Goal: Task Accomplishment & Management: Manage account settings

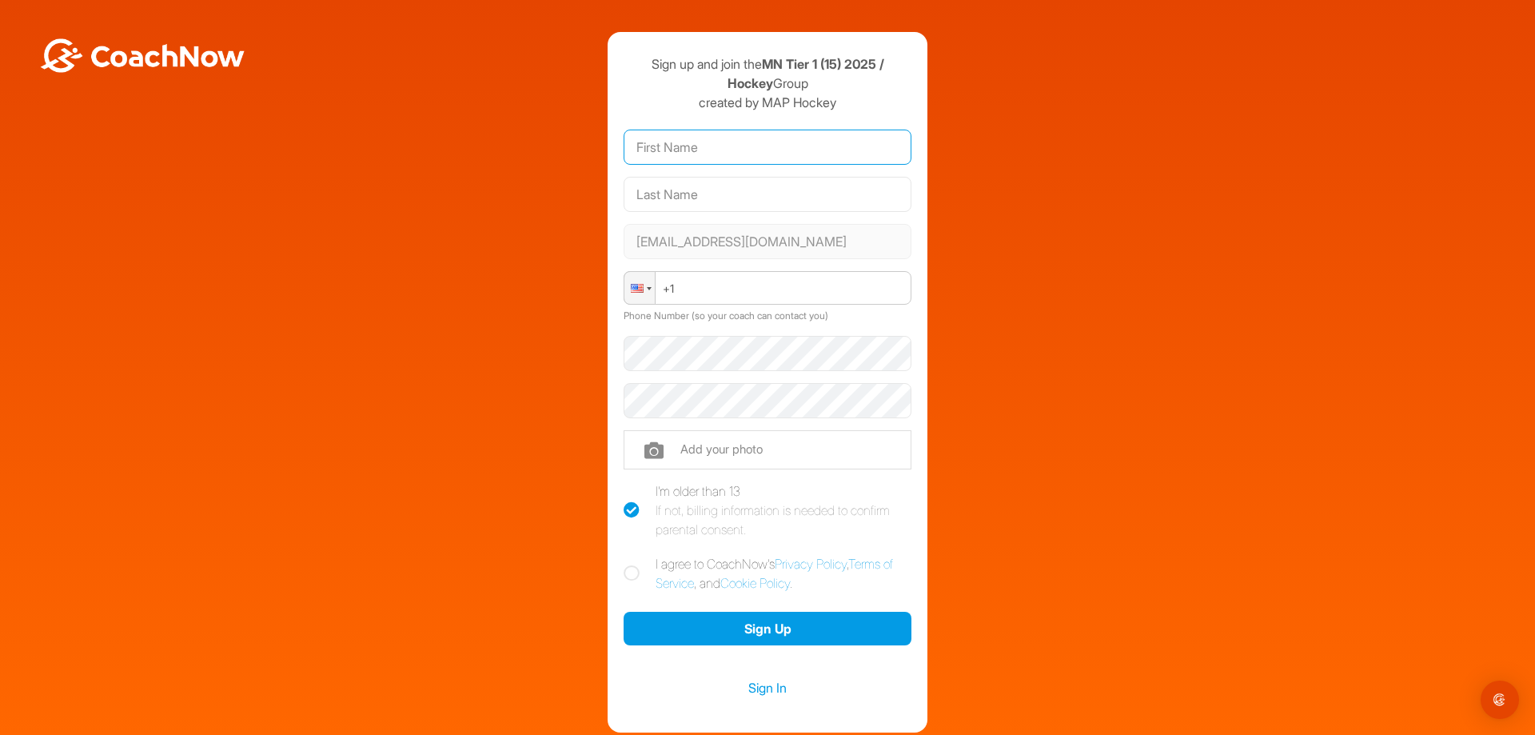
click at [737, 138] on input "text" at bounding box center [767, 146] width 288 height 35
type input "[PERSON_NAME]"
type input "Metso"
drag, startPoint x: 614, startPoint y: 164, endPoint x: 583, endPoint y: 165, distance: 30.4
click at [583, 165] on div "Sign up and join the MN Tier 1 (15) 2025 / Hockey Group created by MAP Hockey […" at bounding box center [767, 382] width 1519 height 700
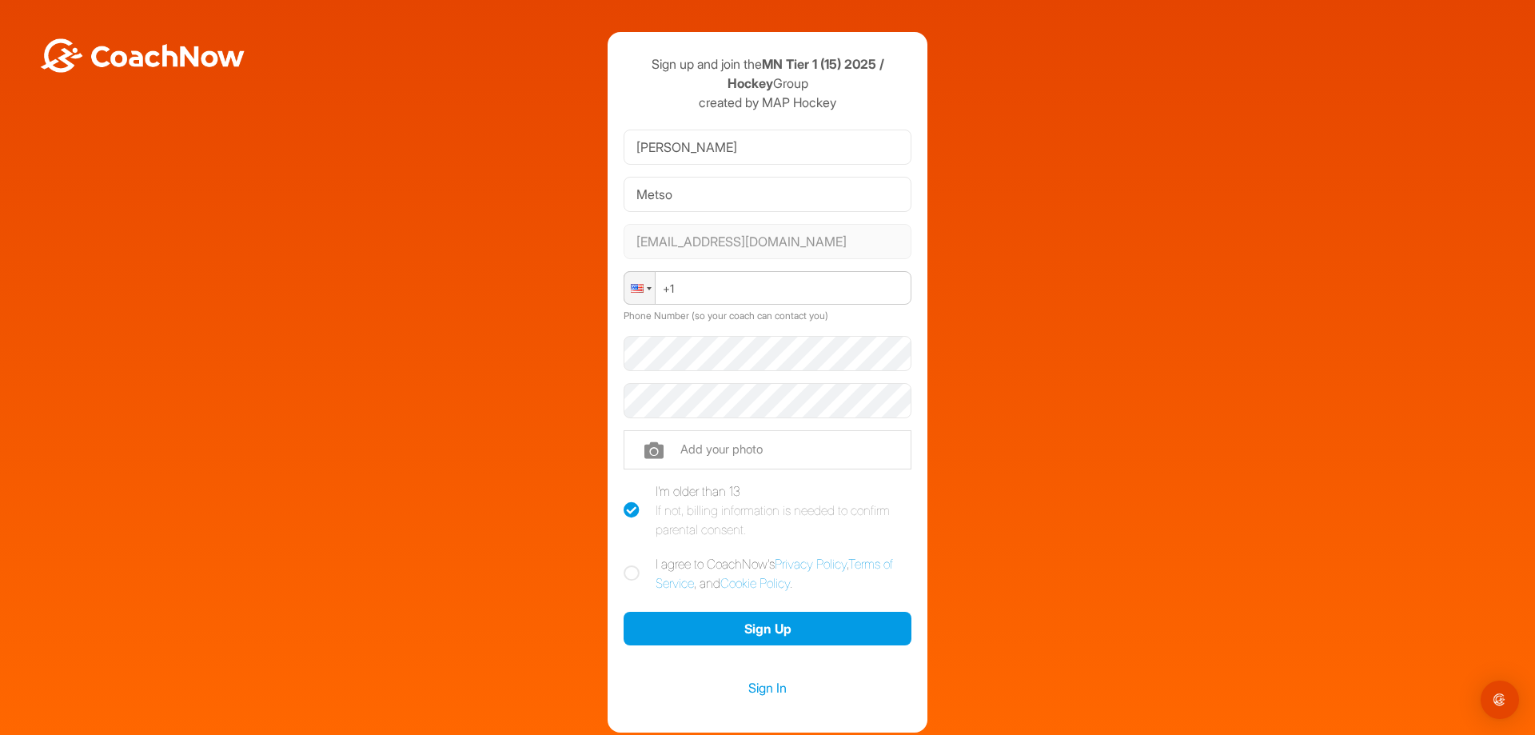
click at [1132, 326] on div "Sign up and join the MN Tier 1 (15) 2025 / Hockey Group created by MAP Hockey […" at bounding box center [767, 382] width 1519 height 700
drag, startPoint x: 707, startPoint y: 155, endPoint x: 582, endPoint y: 157, distance: 124.7
click at [582, 157] on div "Sign up and join the MN Tier 1 (15) 2025 / Hockey Group created by MAP Hockey […" at bounding box center [767, 382] width 1519 height 700
click at [623, 573] on icon at bounding box center [631, 573] width 16 height 16
click at [623, 564] on input "I agree to CoachNow's Privacy Policy , Terms of Service , and Cookie Policy ." at bounding box center [628, 559] width 10 height 10
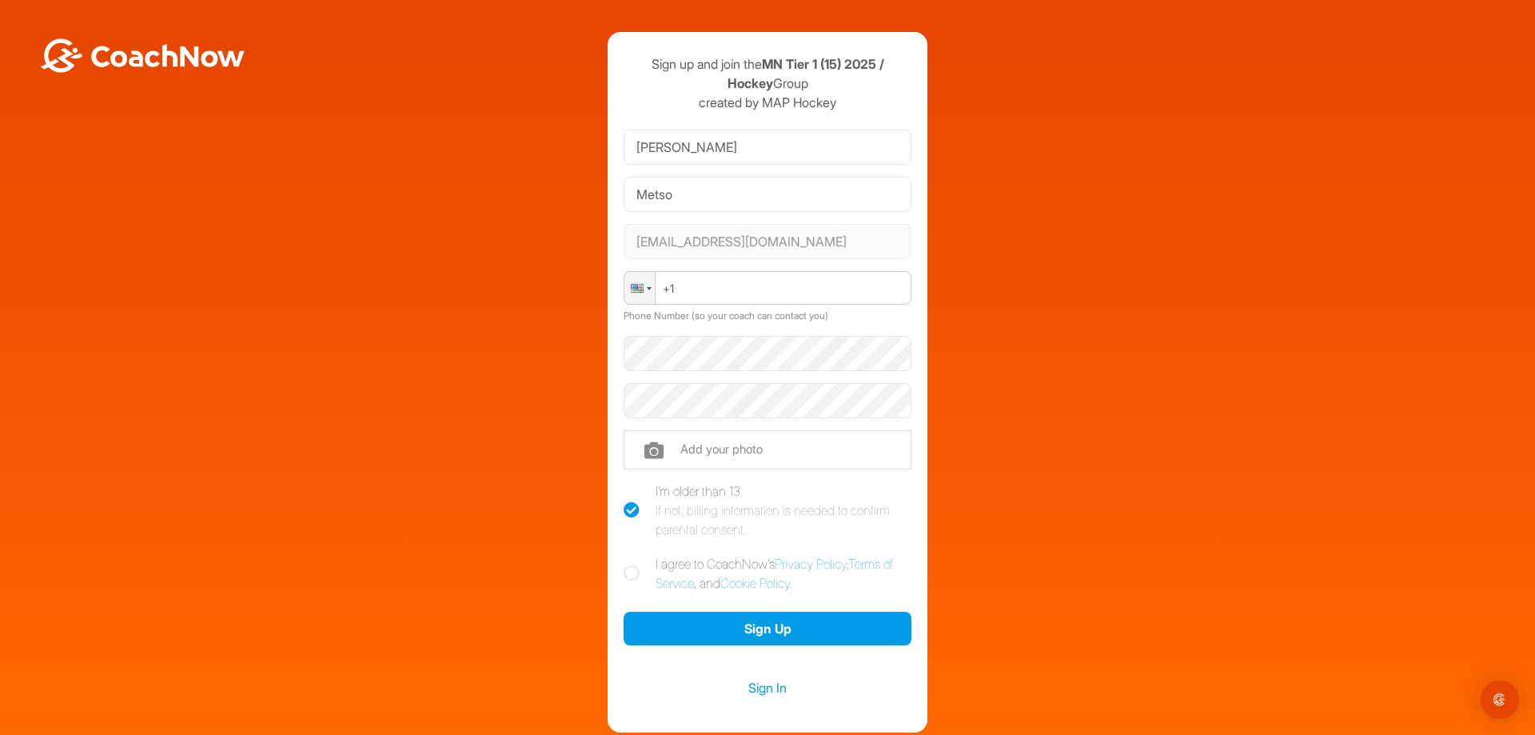
checkbox input "true"
click at [752, 628] on button "Sign Up" at bounding box center [767, 628] width 288 height 34
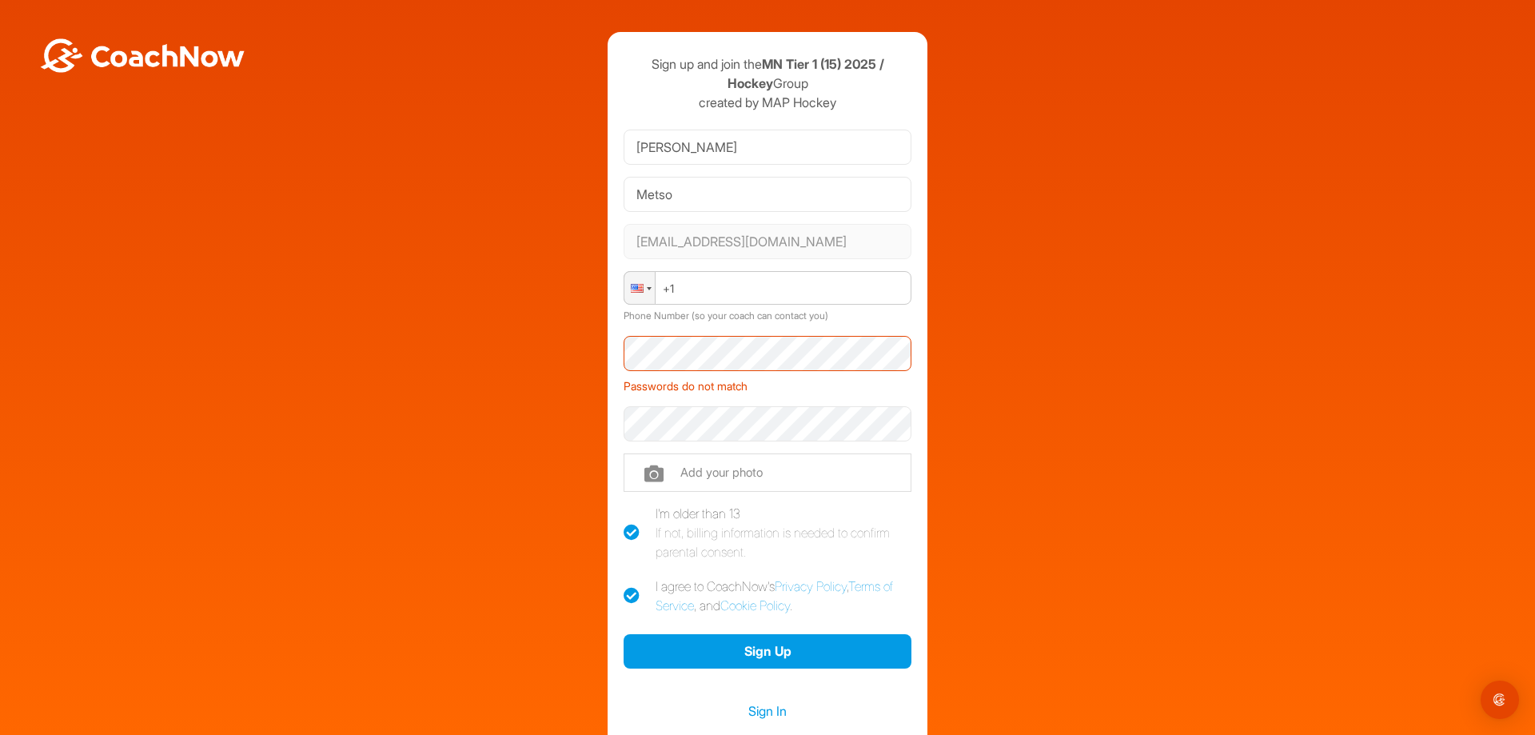
click at [583, 370] on div "Sign up and join the MN Tier 1 (15) 2025 / Hockey Group created by MAP Hockey […" at bounding box center [767, 393] width 1519 height 723
click at [739, 639] on button "Sign Up" at bounding box center [767, 651] width 288 height 34
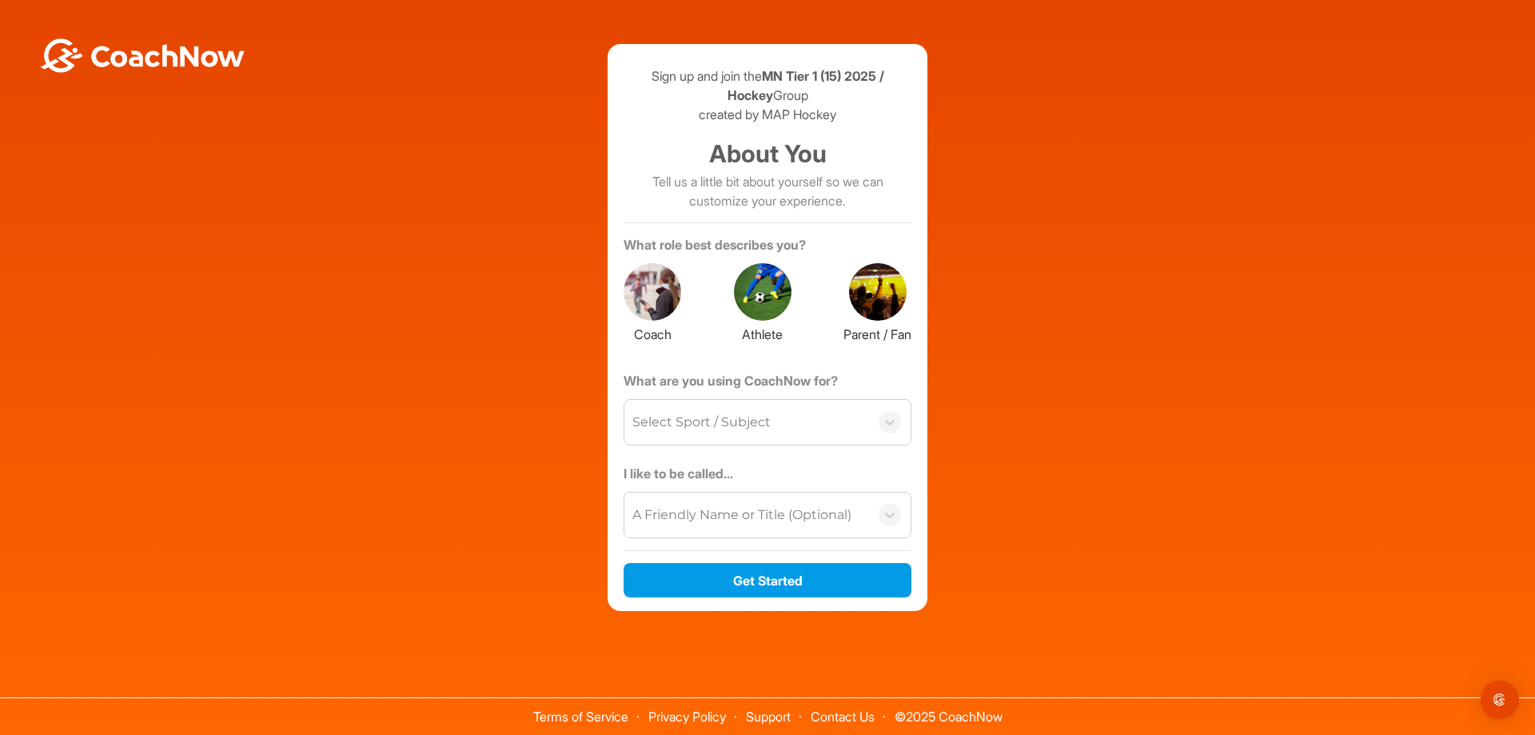
click at [886, 293] on div at bounding box center [878, 292] width 58 height 58
click at [865, 410] on div "Select Sport / Subject" at bounding box center [746, 422] width 245 height 45
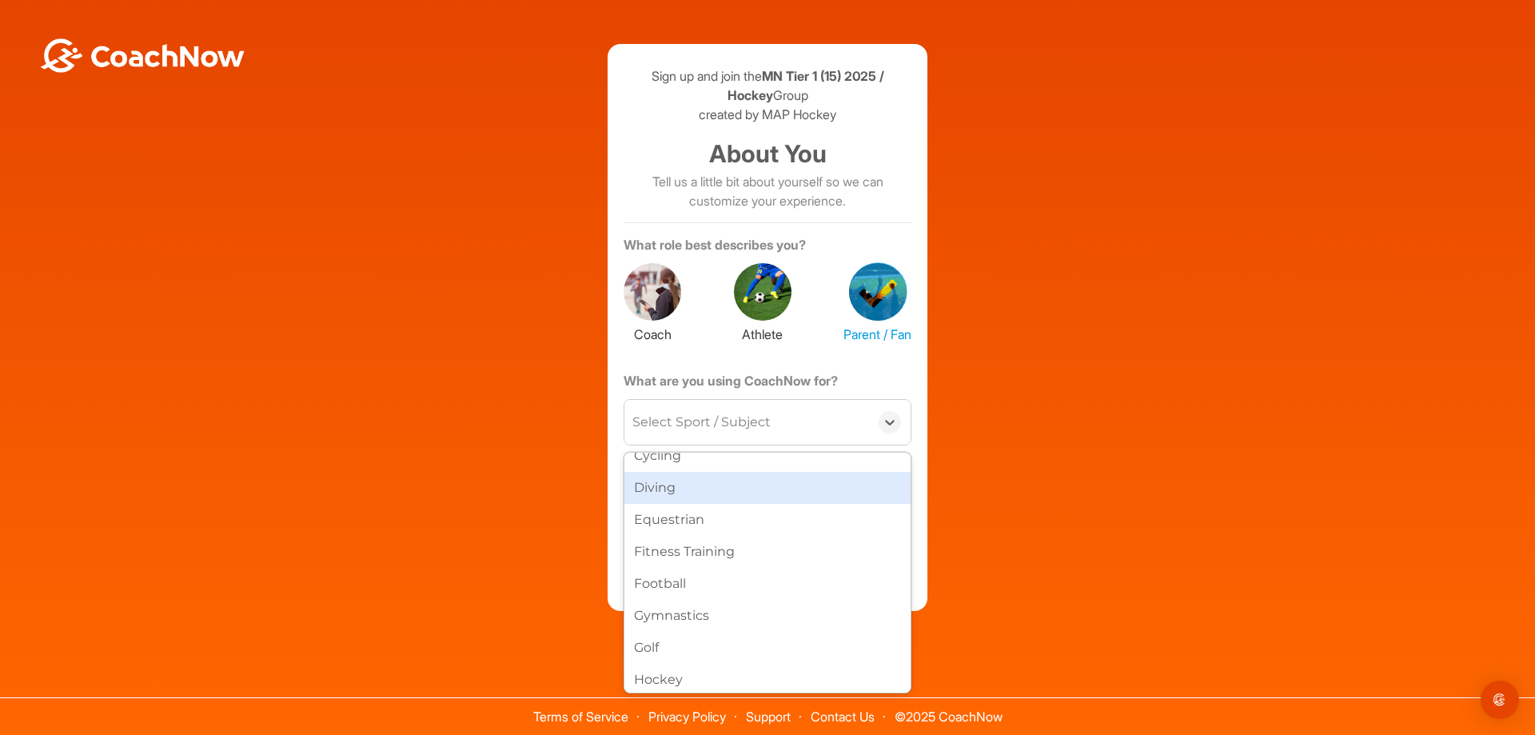
scroll to position [320, 0]
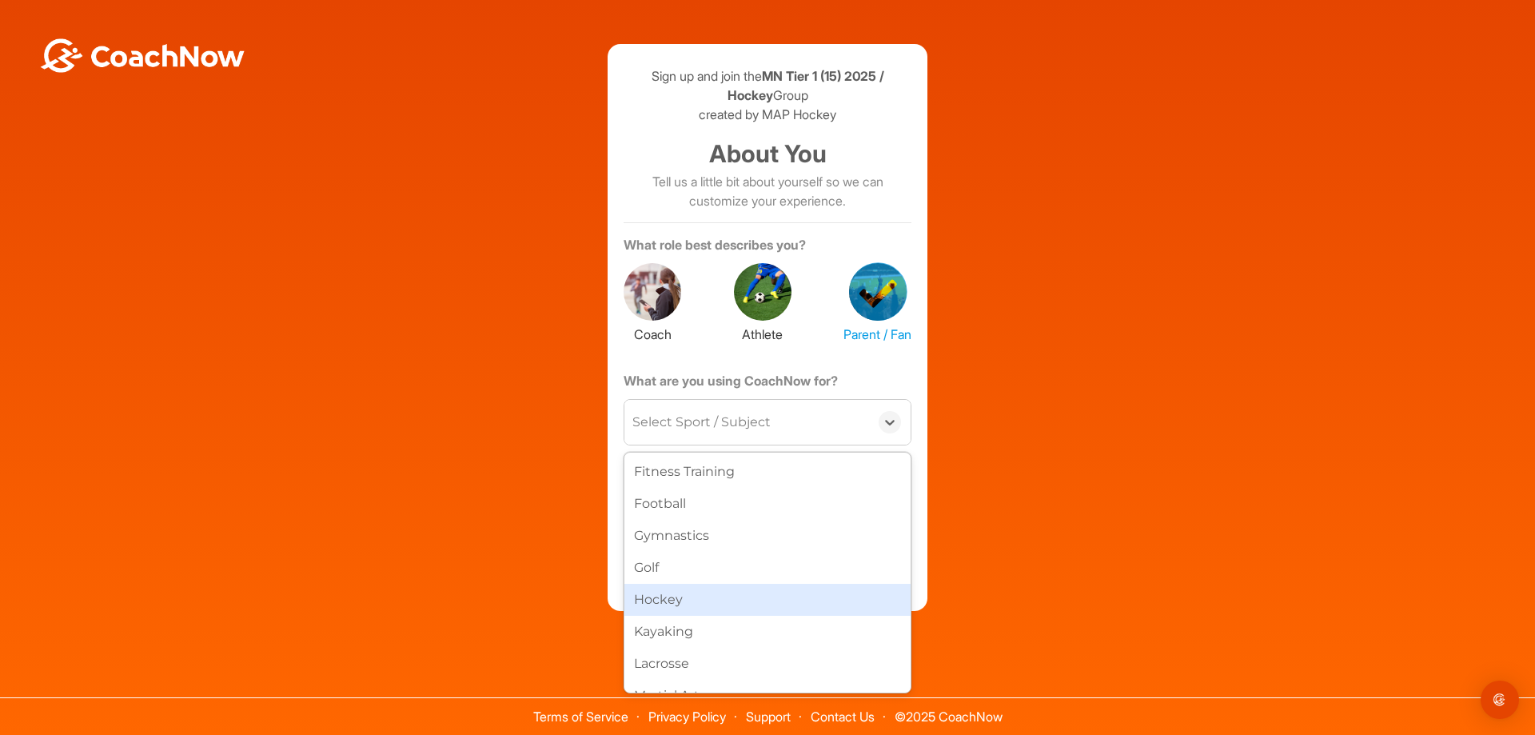
click at [671, 608] on div "Hockey" at bounding box center [767, 599] width 286 height 32
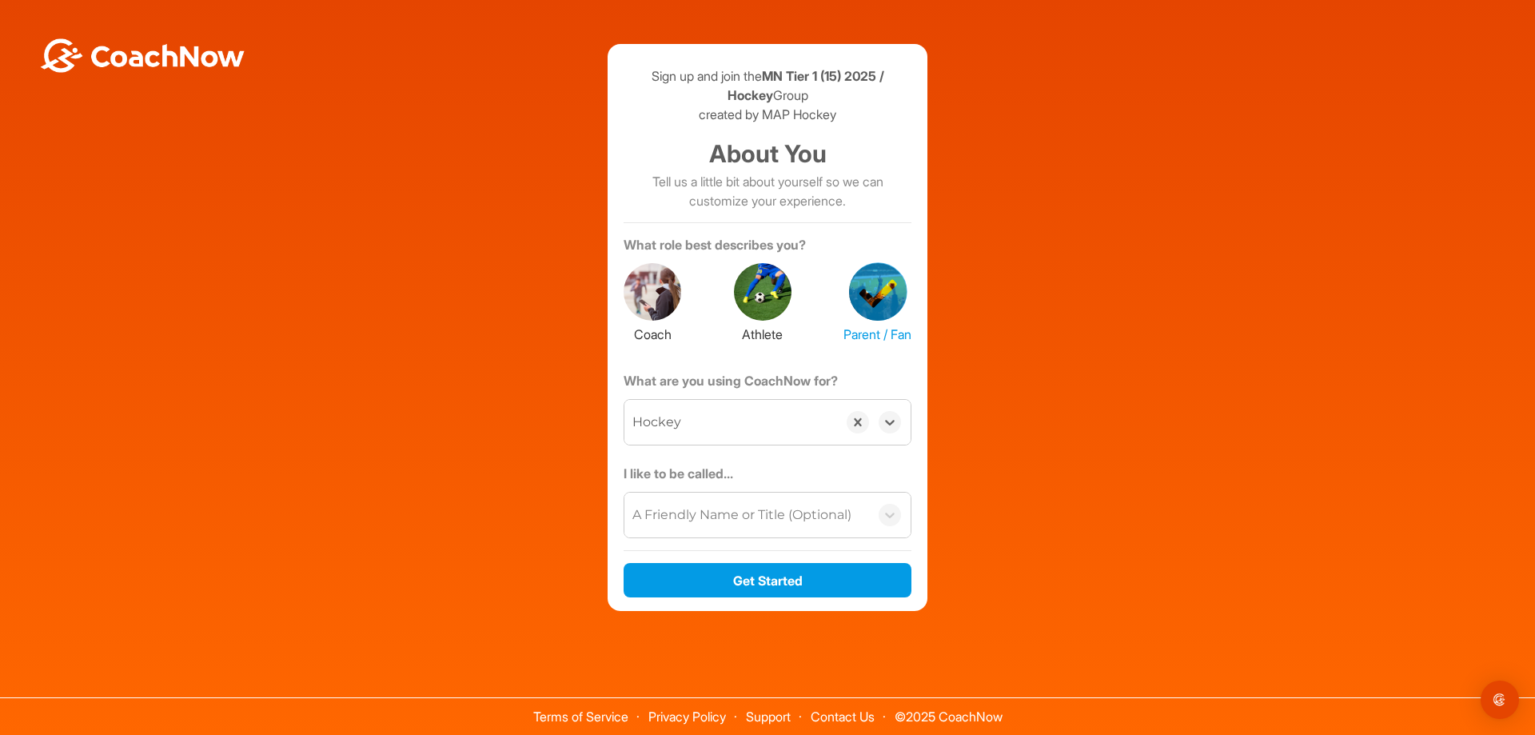
click at [713, 521] on div "A Friendly Name or Title (Optional)" at bounding box center [741, 514] width 219 height 19
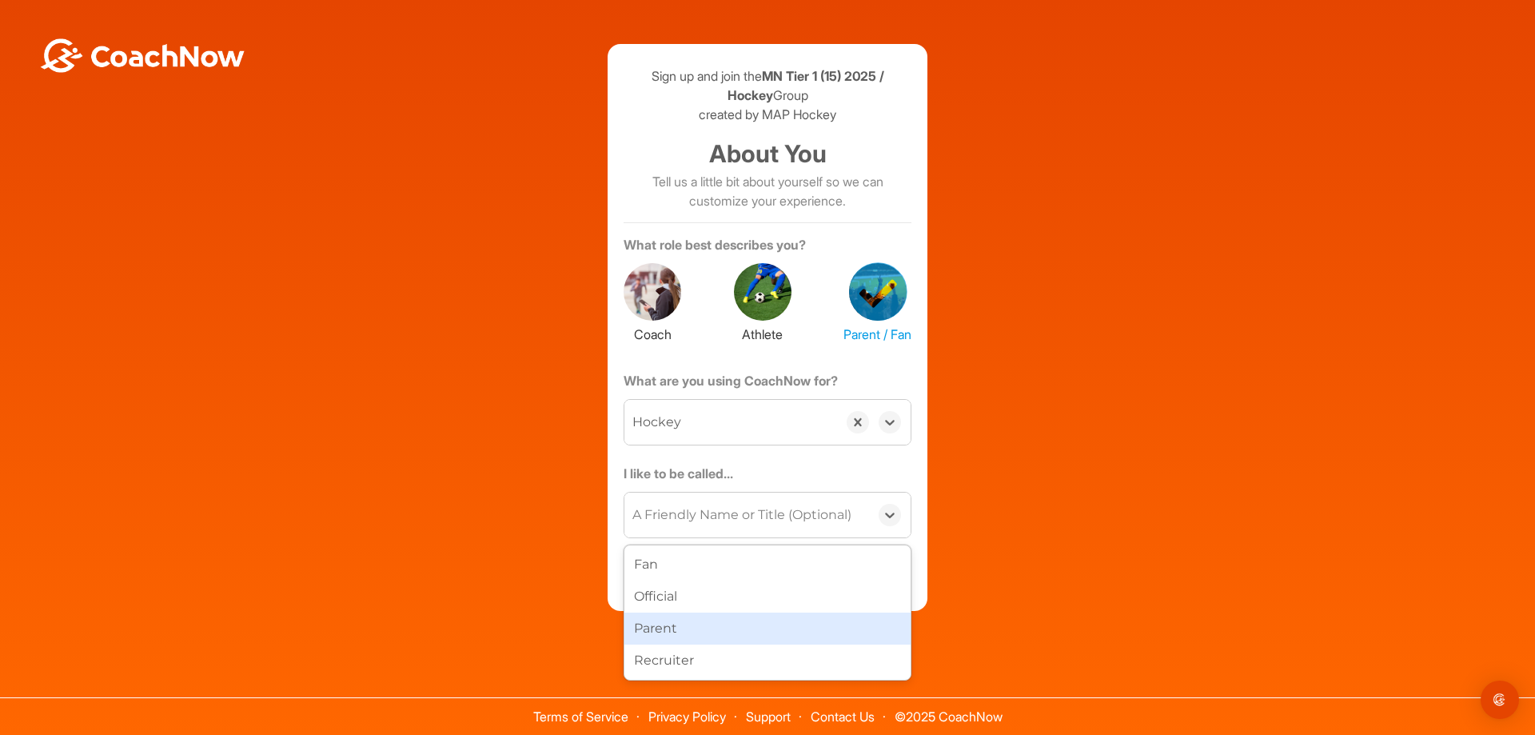
click at [701, 631] on div "Parent" at bounding box center [767, 628] width 286 height 32
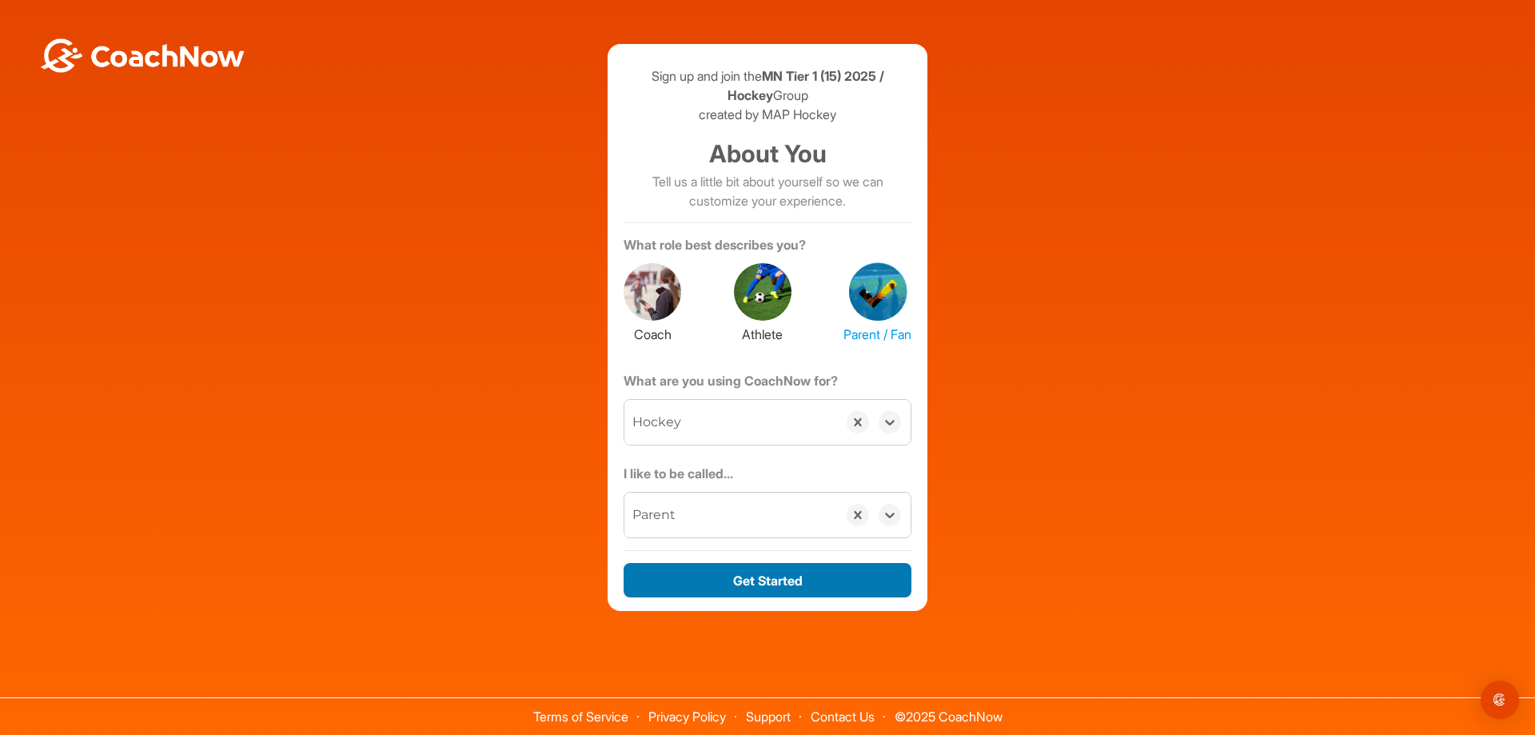
click at [749, 579] on button "Get Started" at bounding box center [767, 580] width 288 height 34
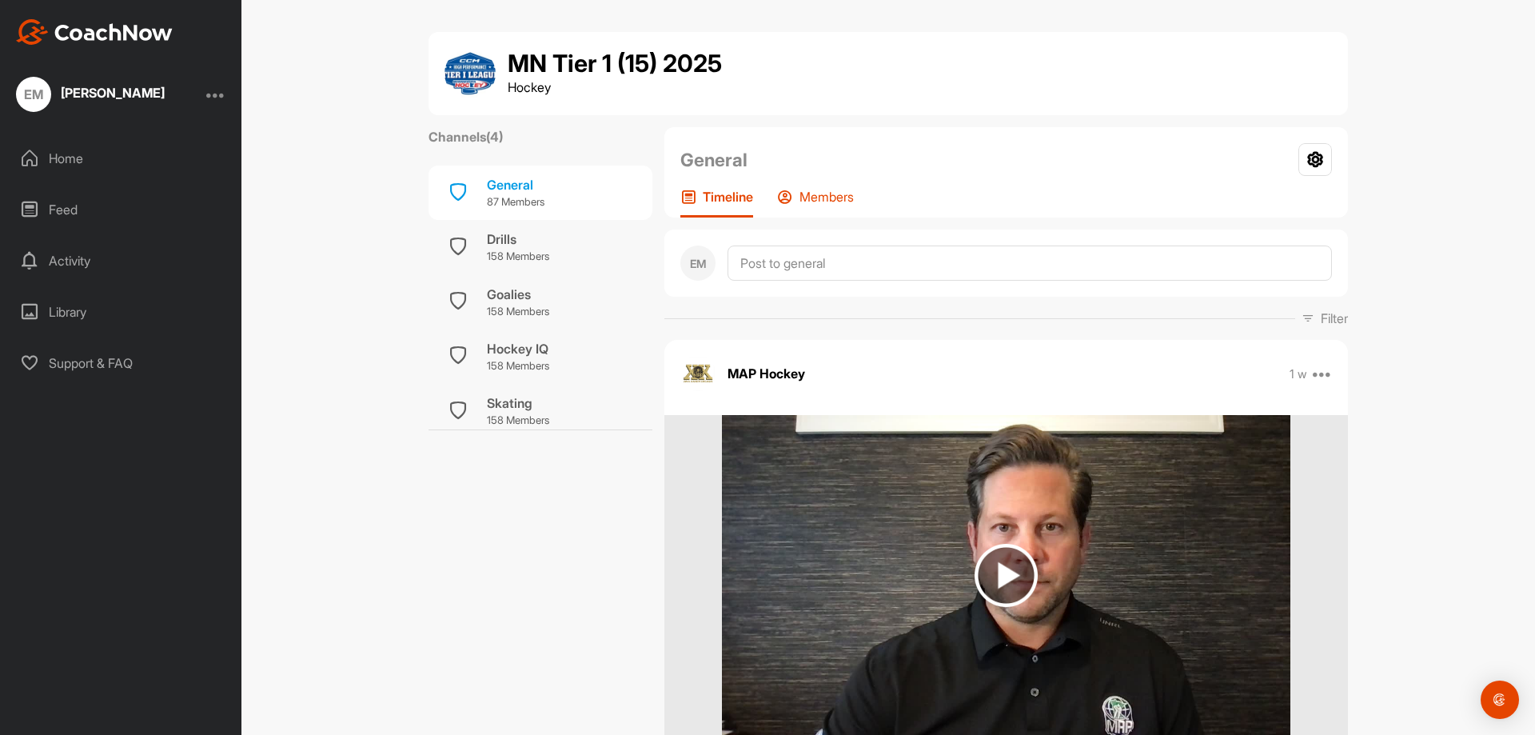
click at [803, 193] on p "Members" at bounding box center [826, 197] width 54 height 16
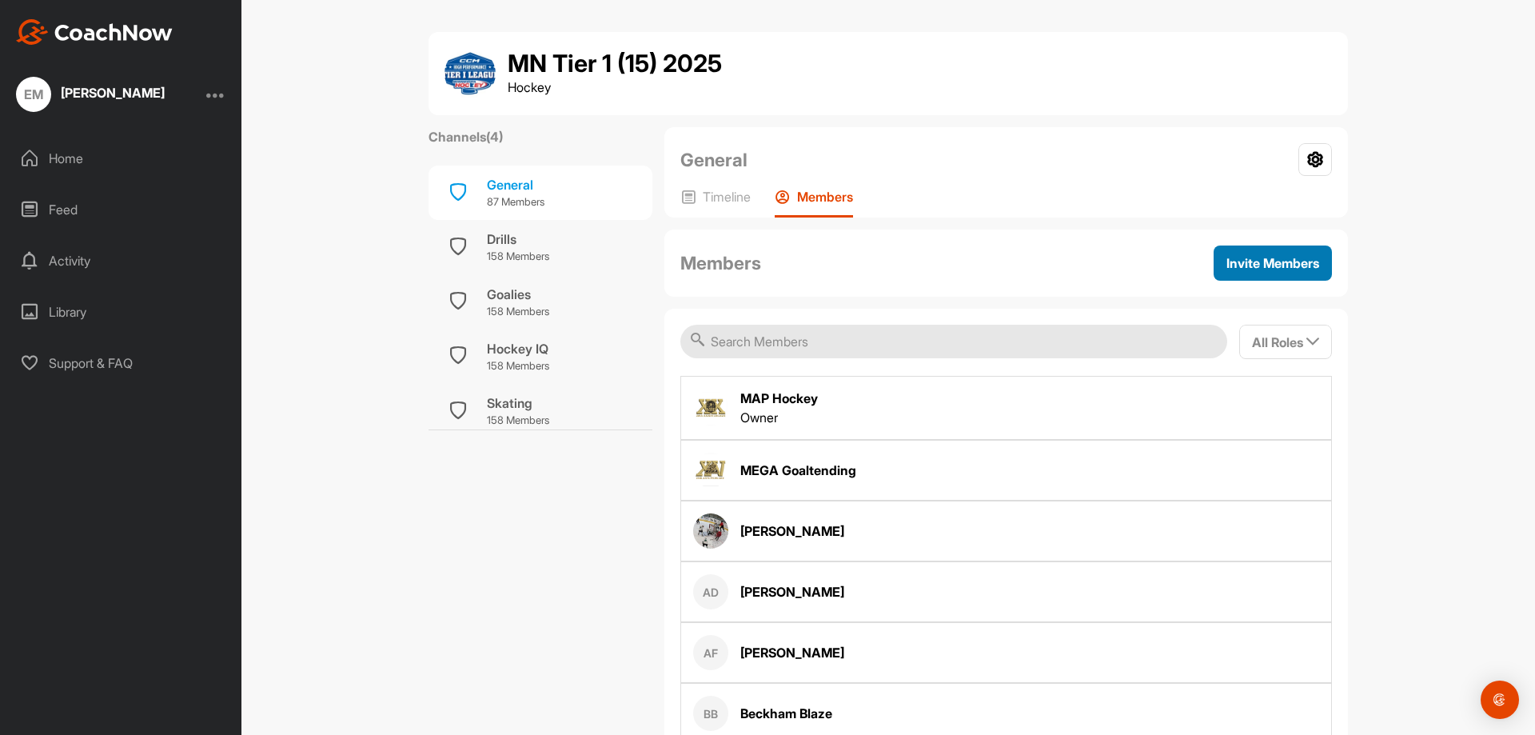
click at [1261, 265] on span "Invite Members" at bounding box center [1272, 263] width 93 height 16
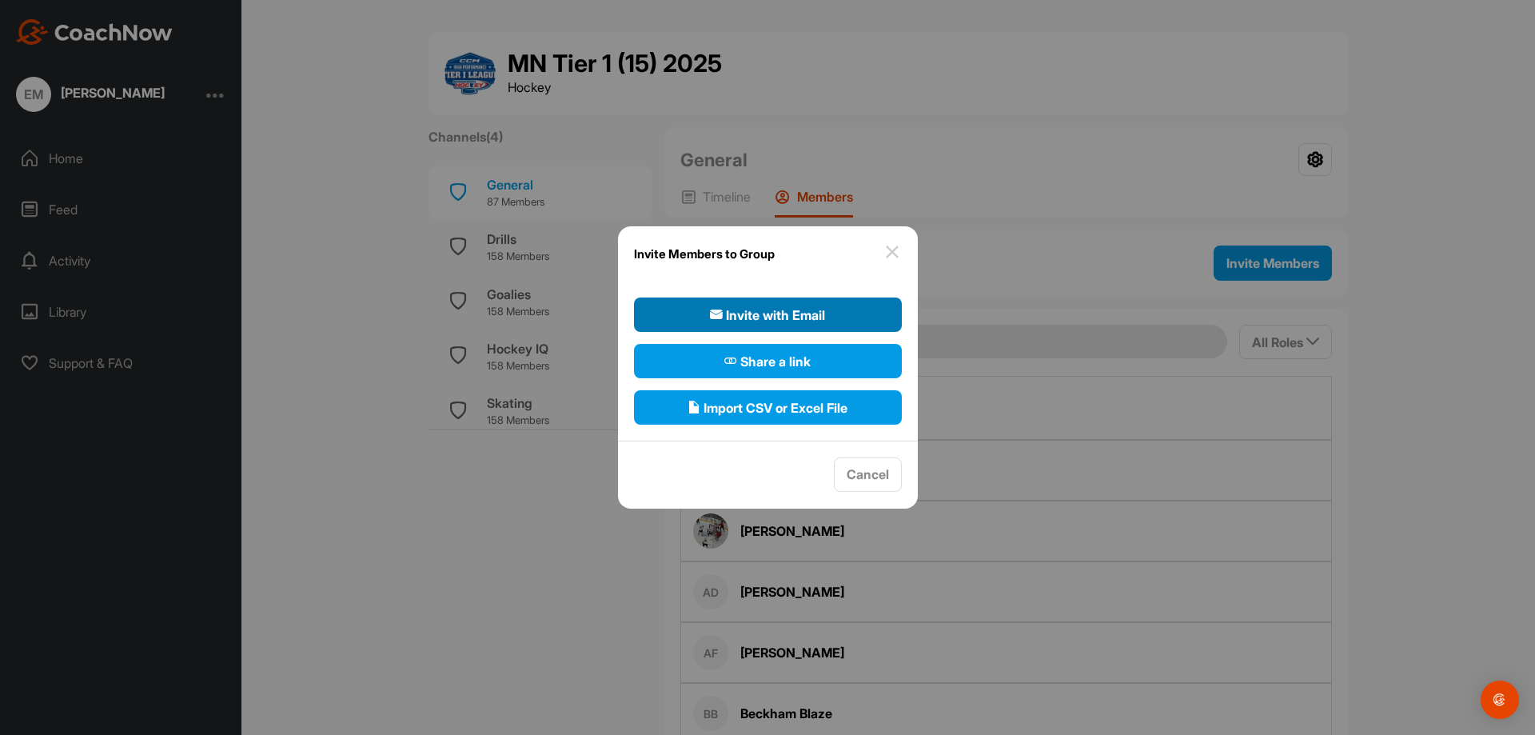
click at [799, 321] on span "Invite with Email" at bounding box center [767, 314] width 115 height 19
select select"] "player"
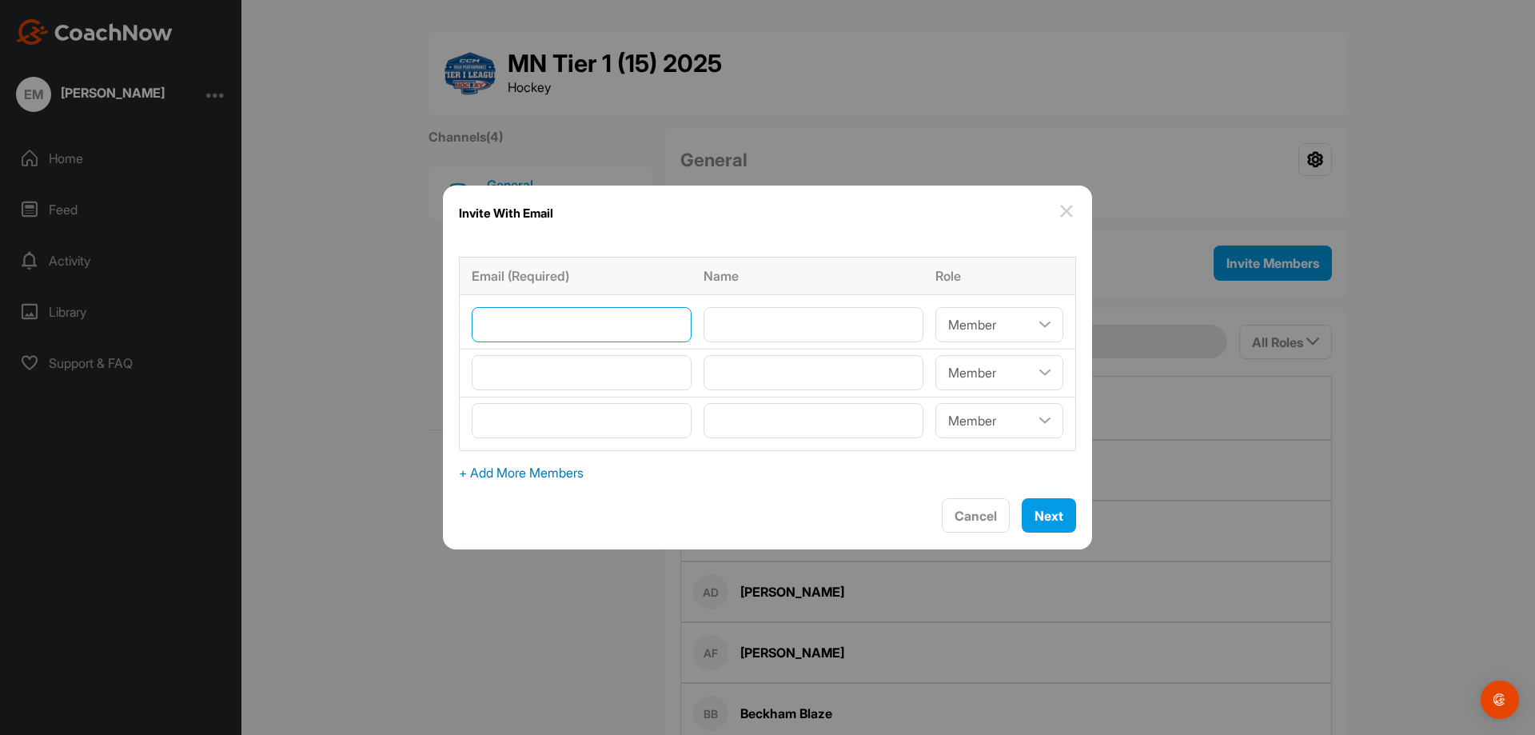
click at [623, 324] on input"] "email" at bounding box center [582, 324] width 220 height 35
type input"] "owenmetso555@gmail.com"
type input"] "Owen"
click at [983, 311] on select"] "Coach/Admin Member Viewer" at bounding box center [999, 324] width 128 height 35
click at [935, 307] on select"] "Coach/Admin Member Viewer" at bounding box center [999, 324] width 128 height 35
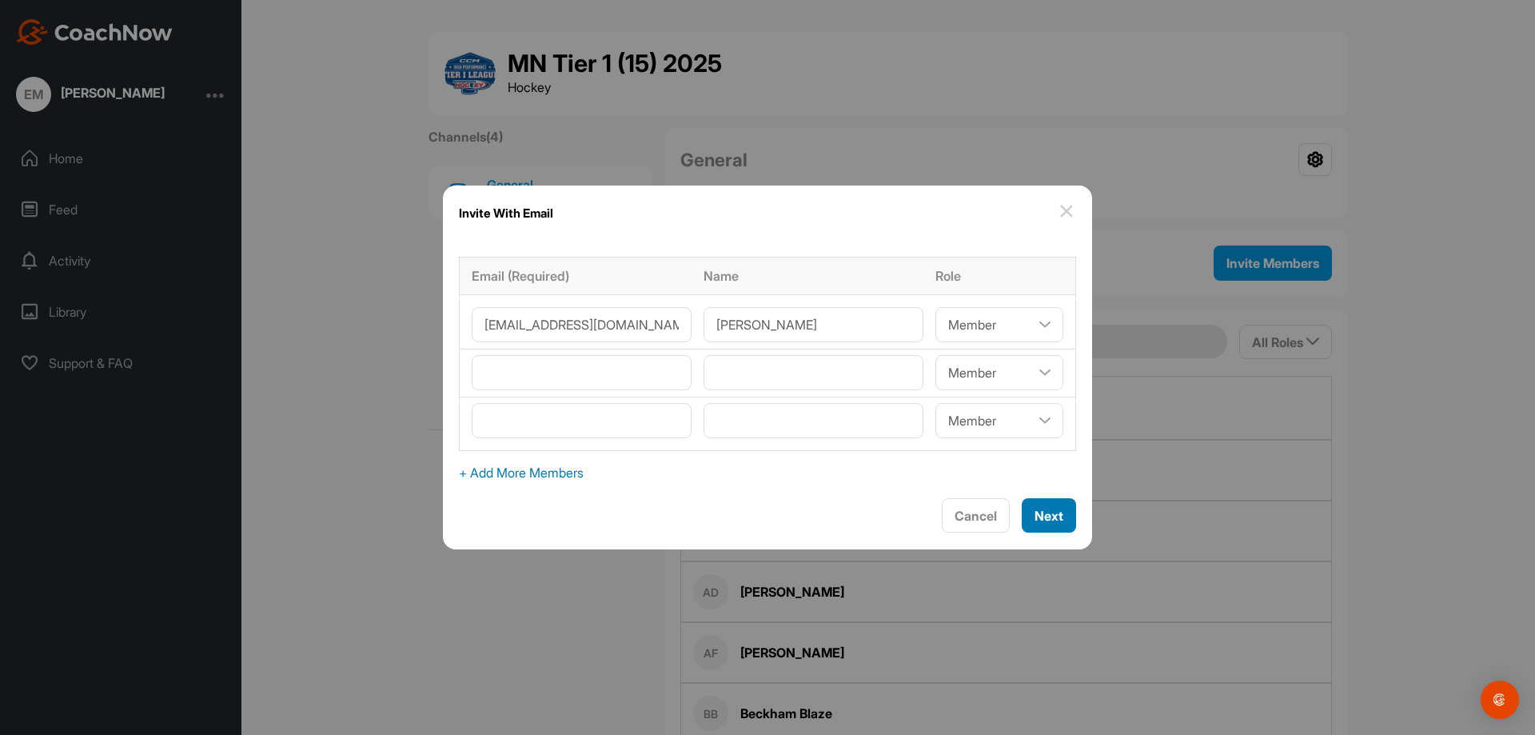
click at [1044, 509] on span "Next" at bounding box center [1048, 516] width 29 height 16
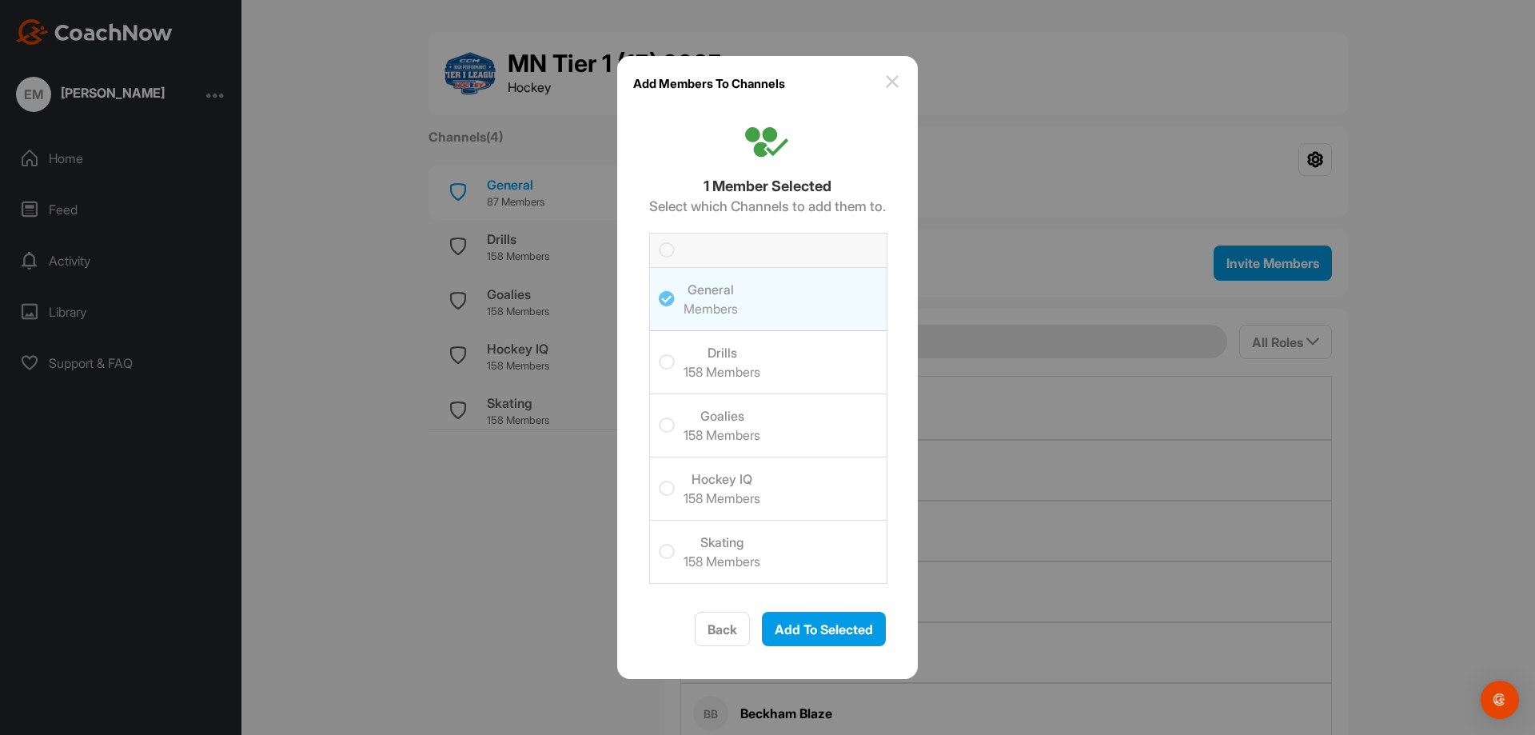
click at [659, 365] on icon at bounding box center [667, 362] width 16 height 16
click at [659, 354] on input "checkbox" at bounding box center [659, 354] width 0 height 0
click at [664, 488] on icon at bounding box center [667, 488] width 16 height 16
click at [659, 480] on input "checkbox" at bounding box center [659, 480] width 0 height 0
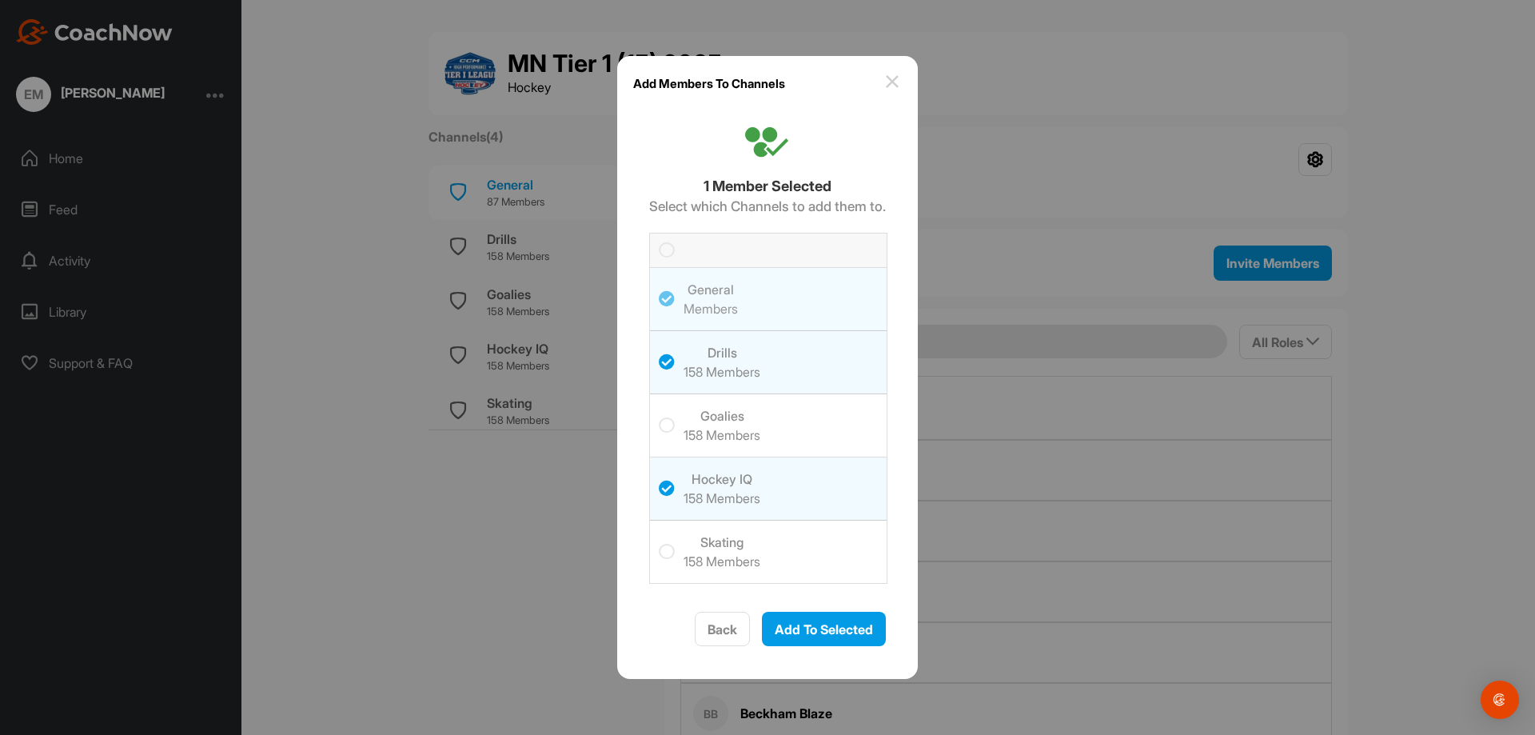
click at [661, 548] on icon at bounding box center [667, 552] width 16 height 16
click at [659, 544] on input "checkbox" at bounding box center [659, 544] width 0 height 0
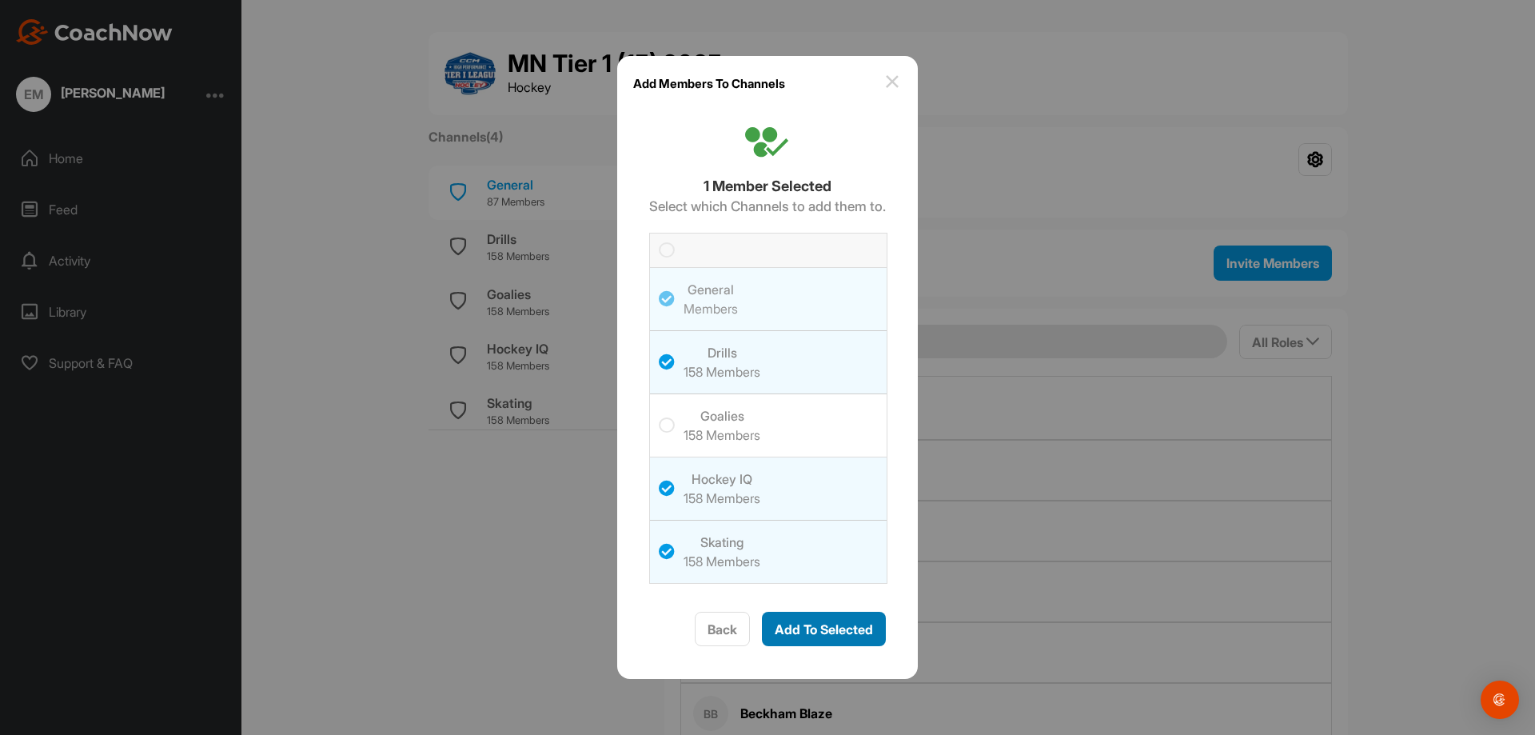
click at [820, 623] on span "Add To Selected" at bounding box center [824, 629] width 98 height 16
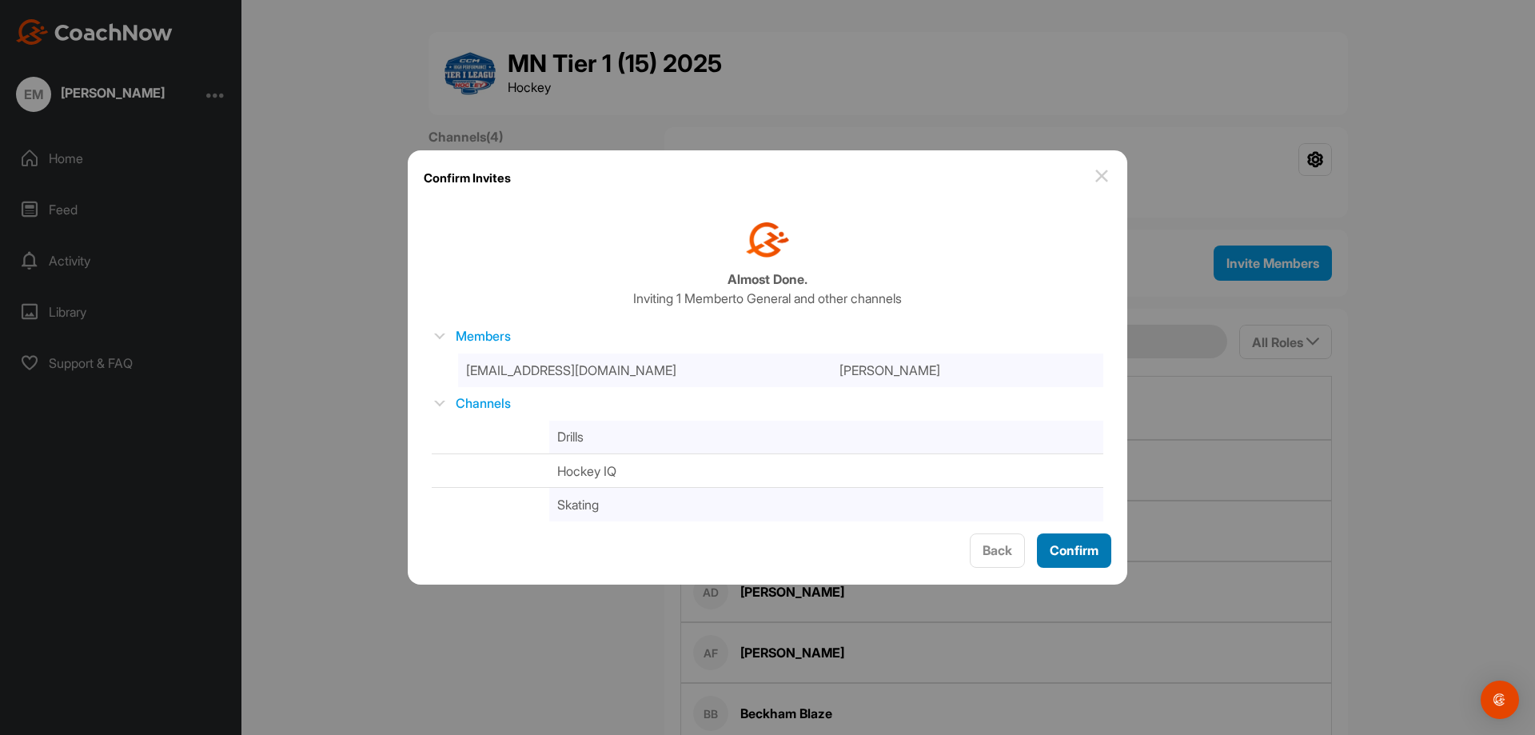
click at [1089, 543] on span "Confirm" at bounding box center [1073, 550] width 49 height 16
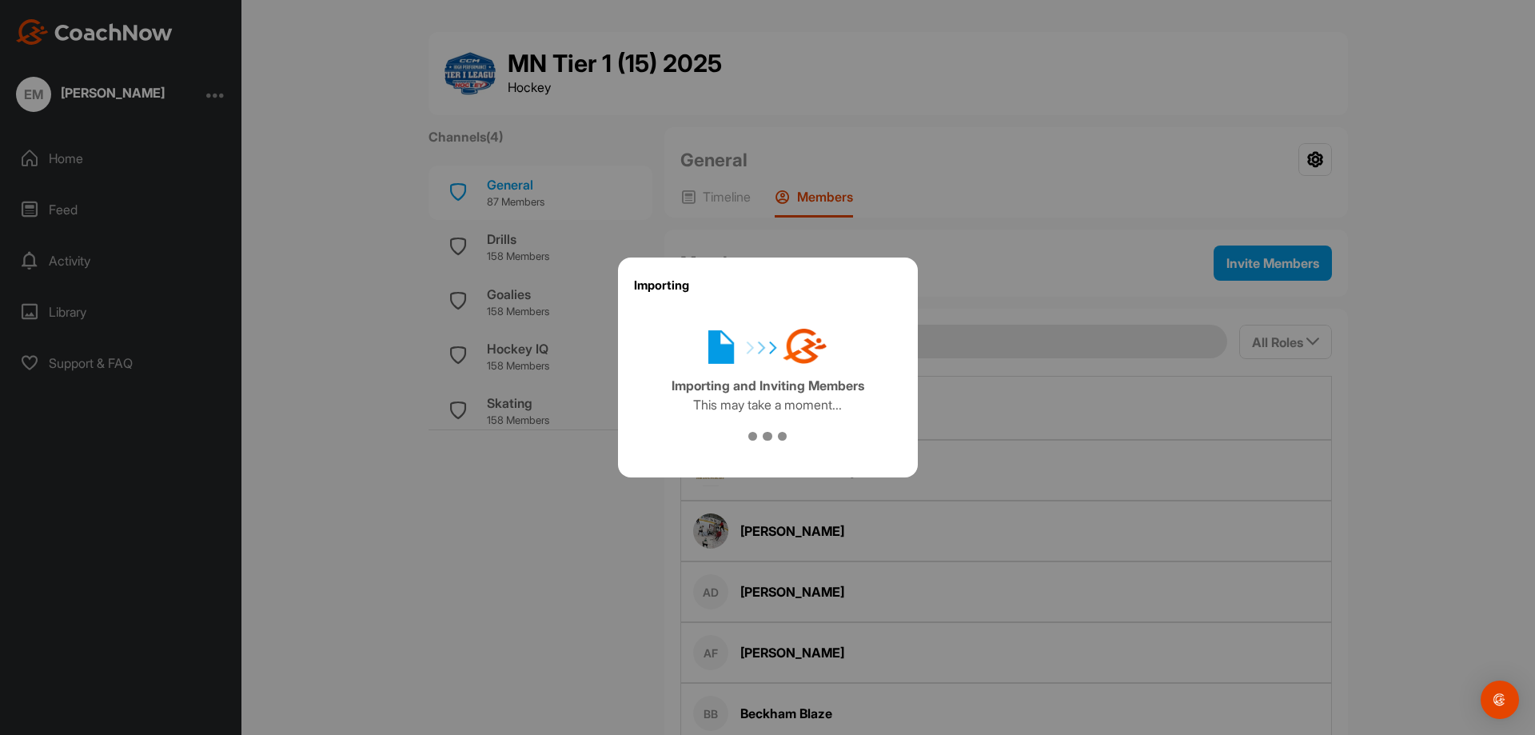
click at [220, 94] on div at bounding box center [767, 367] width 1535 height 735
click at [496, 615] on div at bounding box center [767, 367] width 1535 height 735
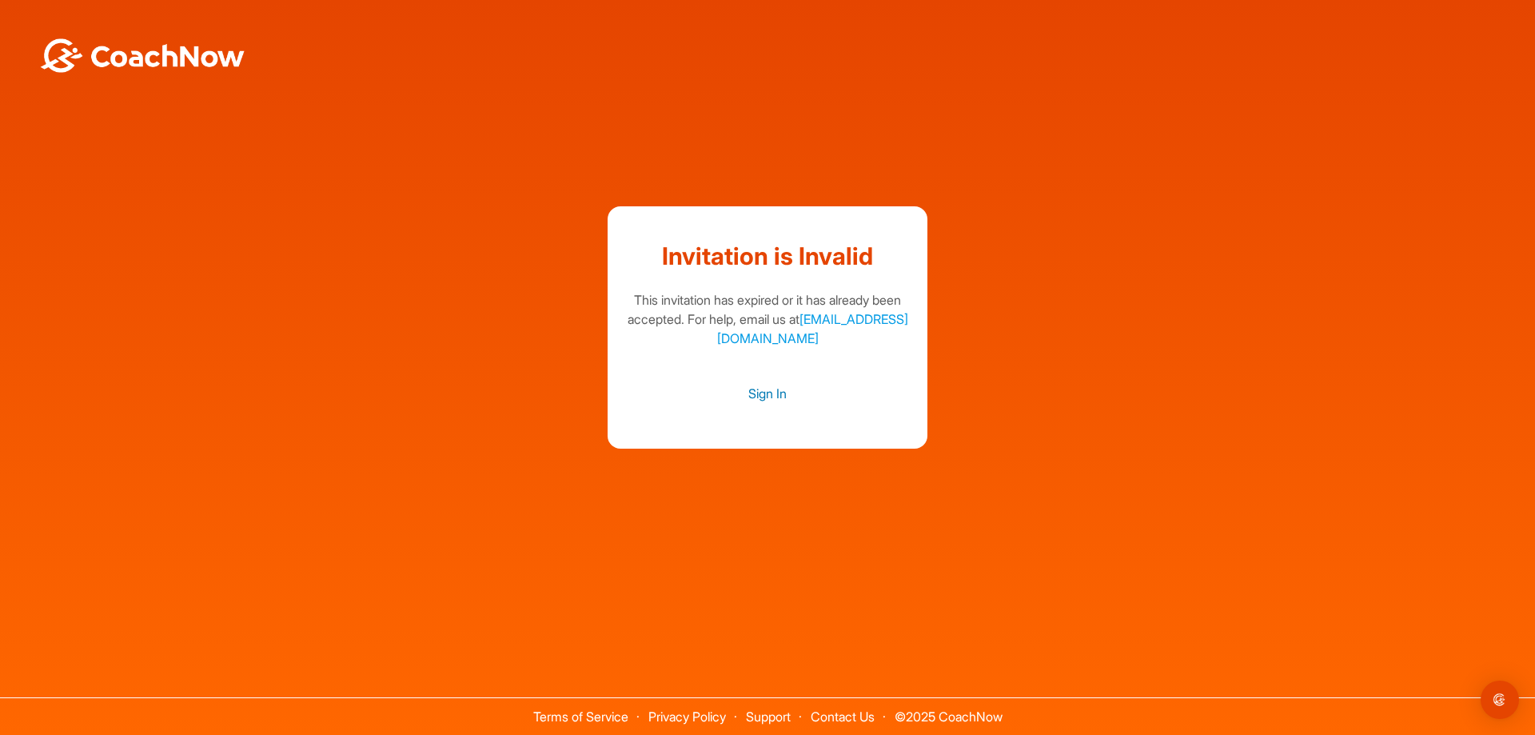
click at [766, 392] on link "Sign In" at bounding box center [767, 393] width 288 height 21
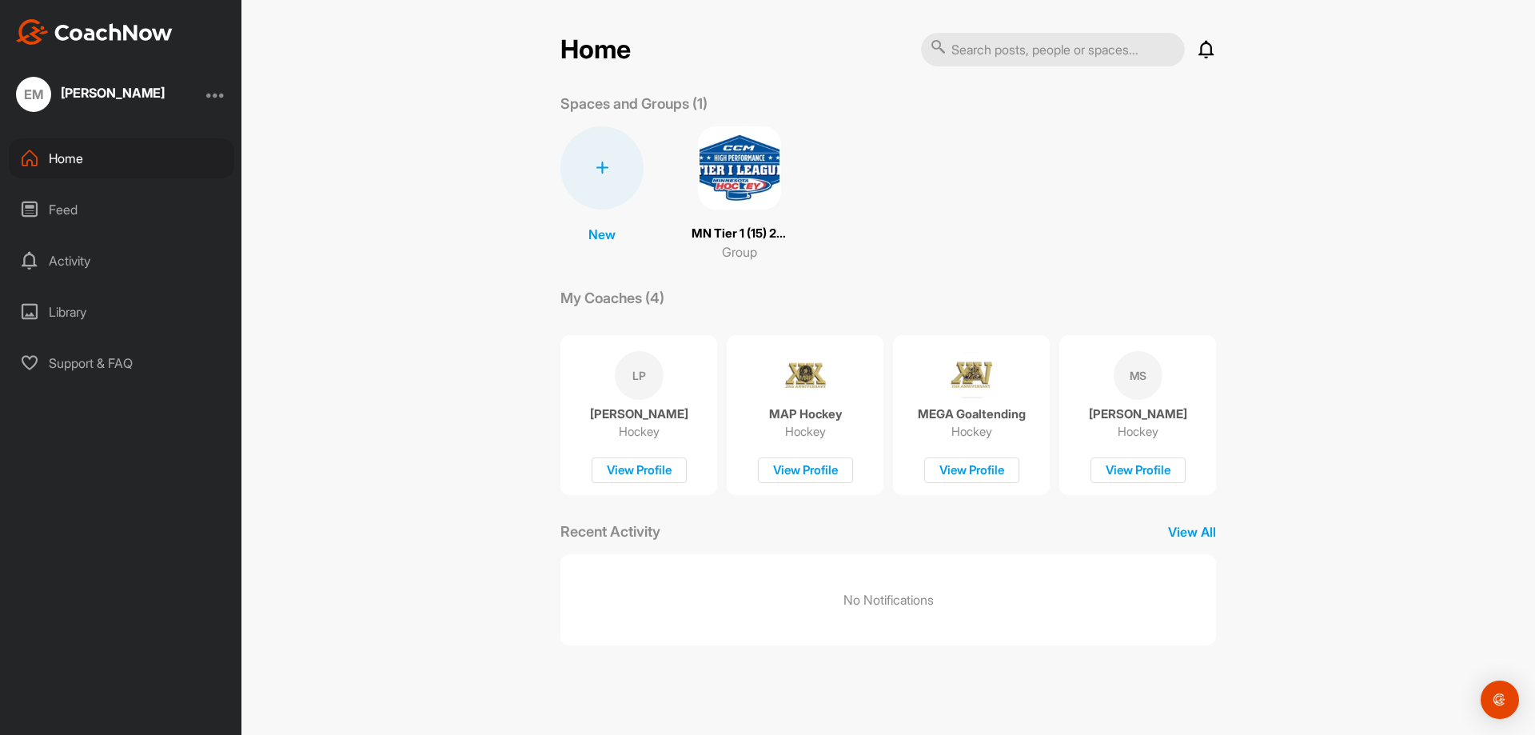
click at [215, 95] on div at bounding box center [215, 94] width 19 height 19
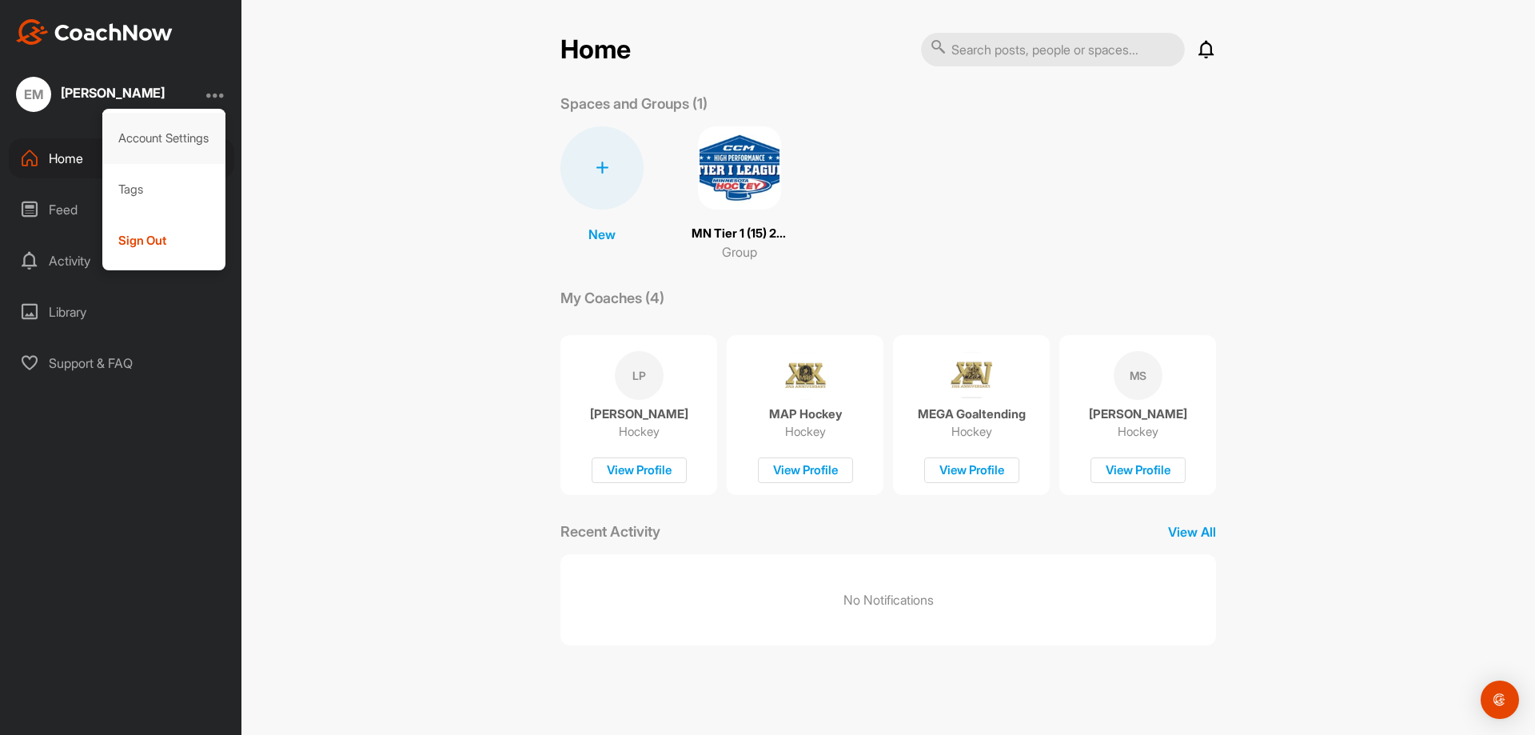
click at [181, 142] on div "Account Settings" at bounding box center [164, 138] width 124 height 51
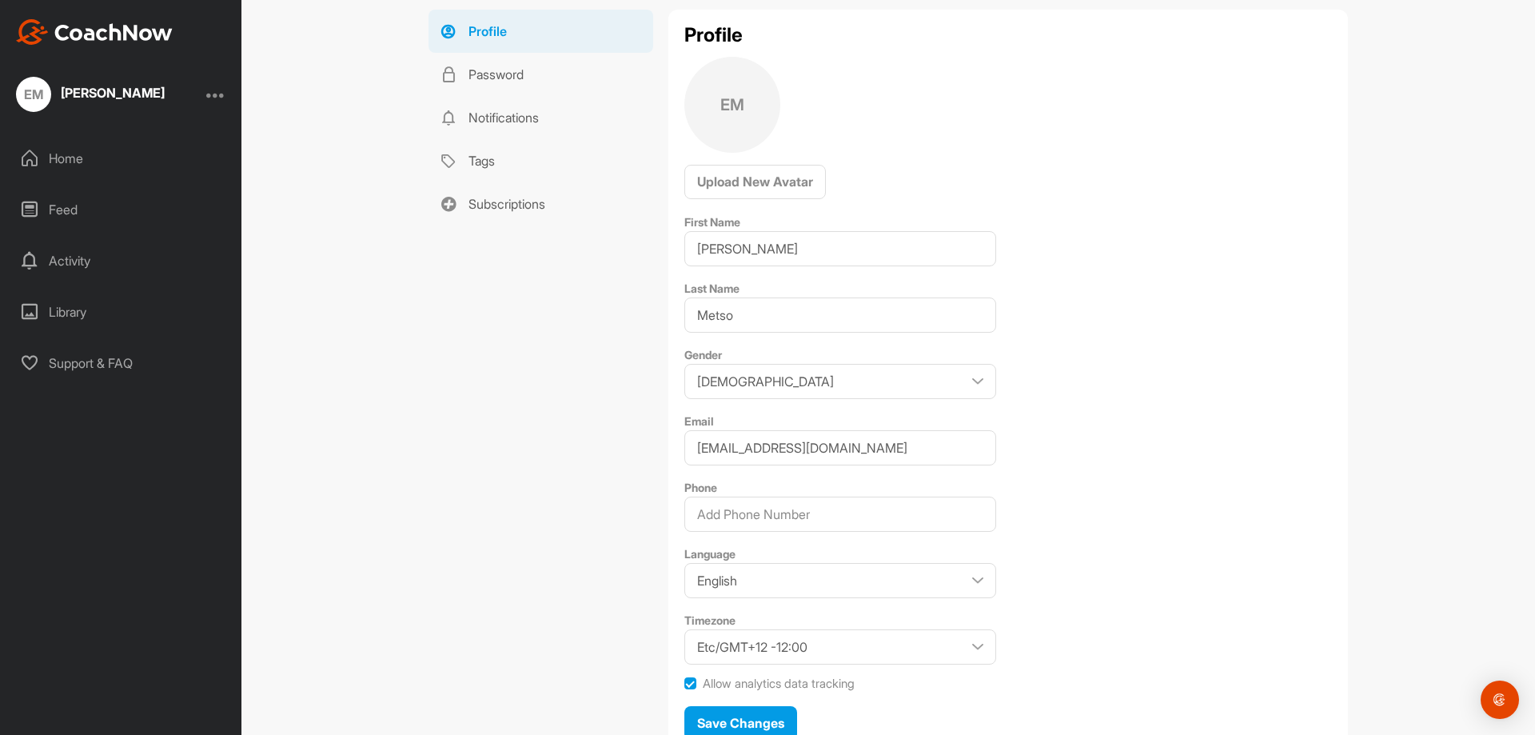
scroll to position [160, 0]
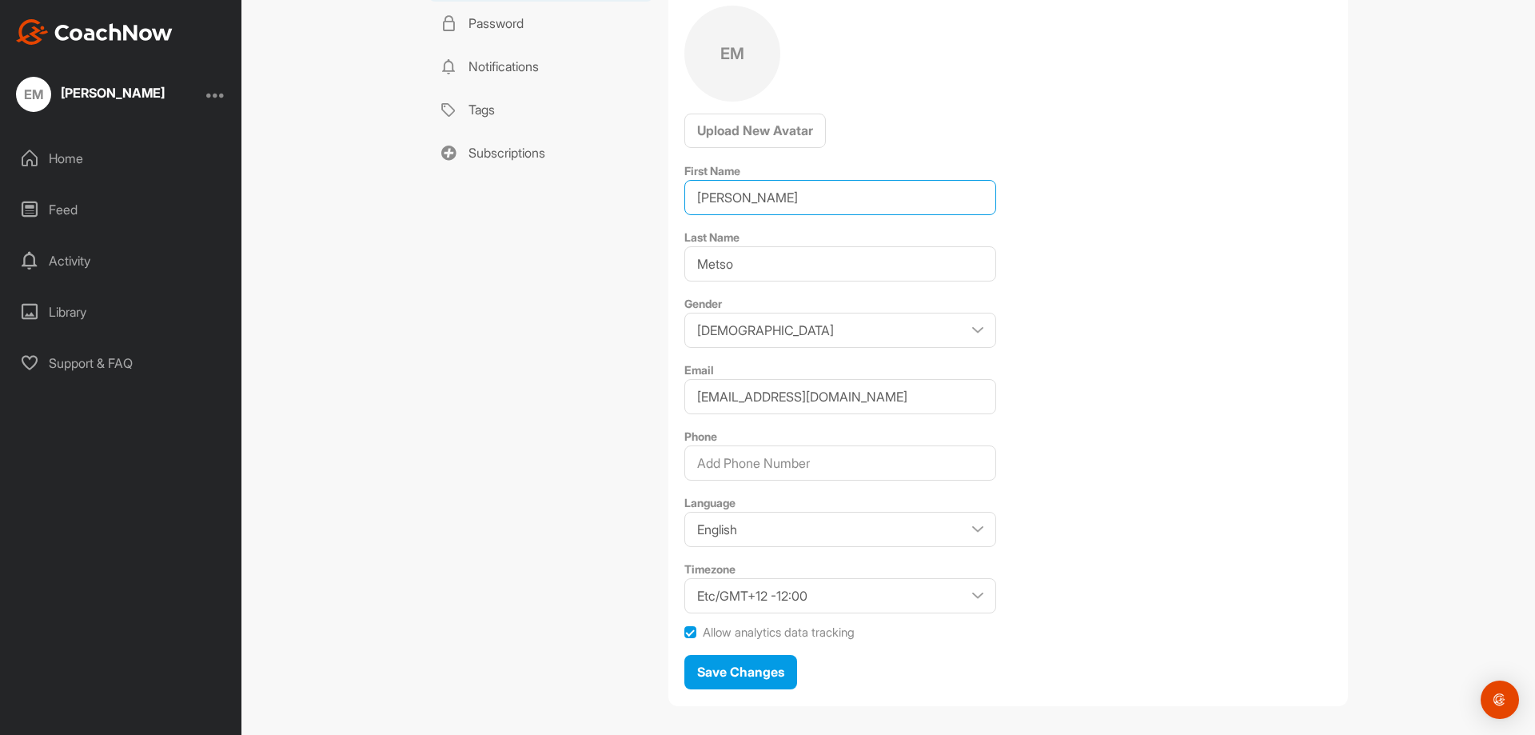
drag, startPoint x: 755, startPoint y: 202, endPoint x: 584, endPoint y: 174, distance: 172.5
click at [584, 174] on div "Profile Password Notifications Tags Subscriptions Profile EM Upload New Avatar …" at bounding box center [887, 337] width 919 height 759
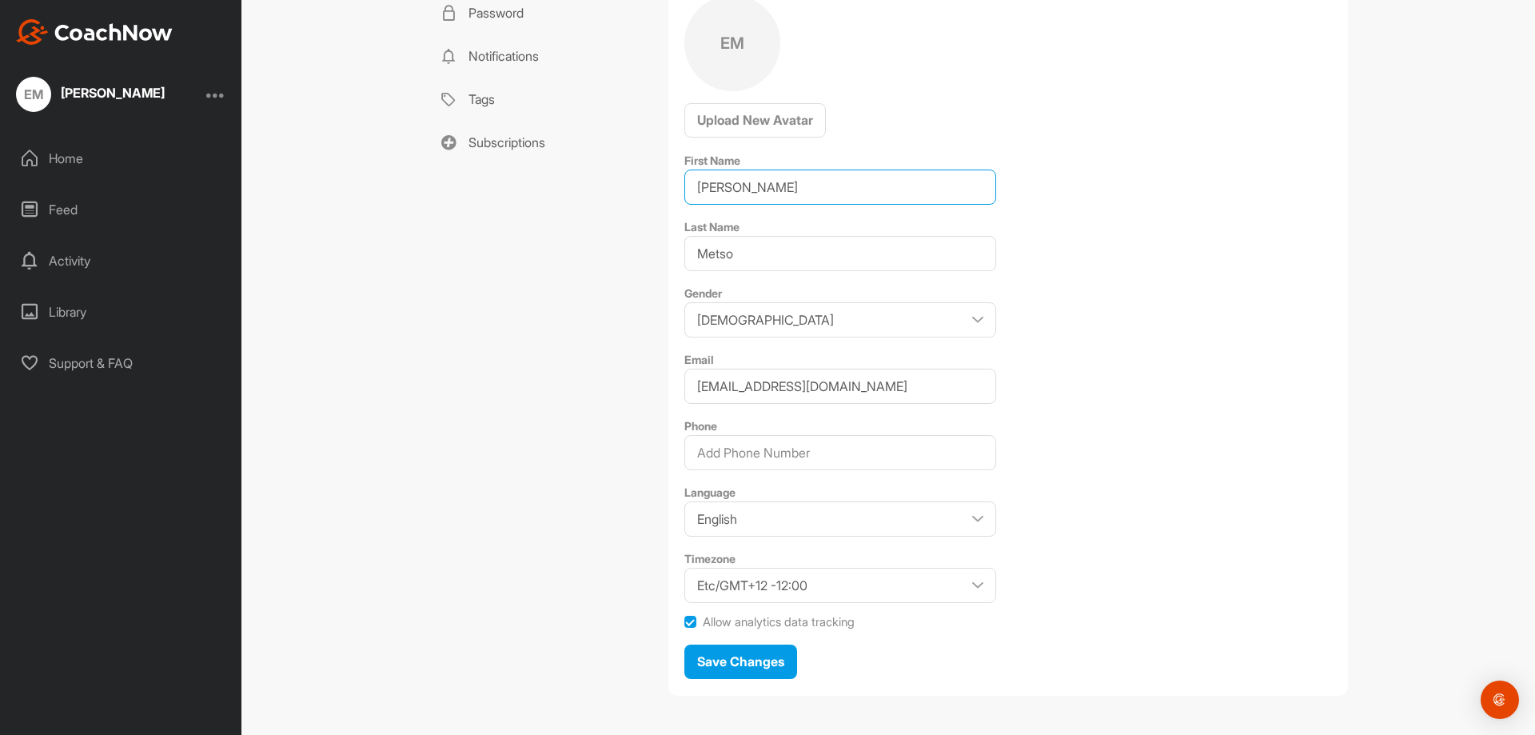
scroll to position [180, 0]
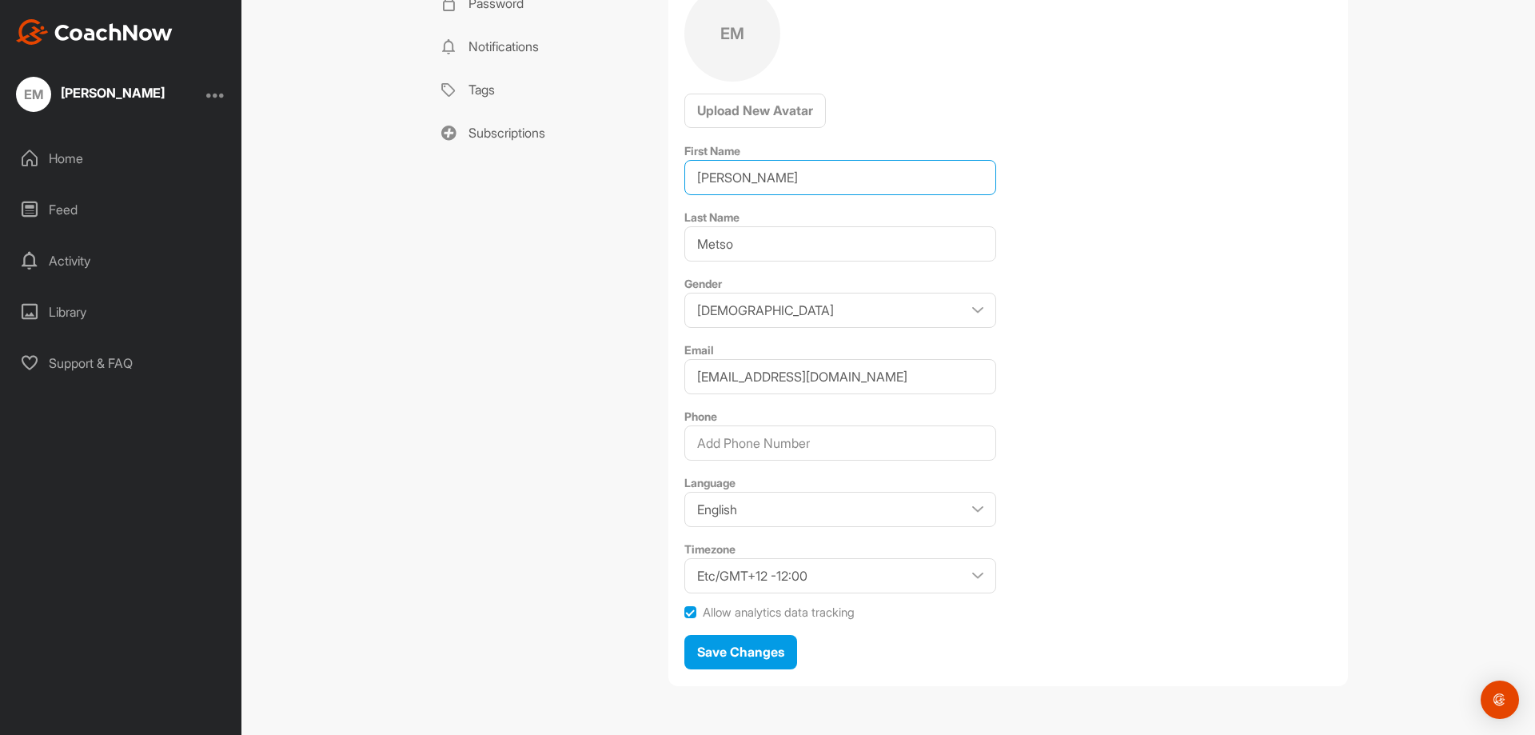
type input "Owen"
click at [957, 570] on select "Etc/GMT+12 -12:00 Etc/GMT+11 -11:00 Pacific/Midway -11:00 Pacific/Niue -11:00 P…" at bounding box center [840, 575] width 312 height 35
select select "US/Central -05:00"
click at [684, 558] on select "Etc/GMT+12 -12:00 Etc/GMT+11 -11:00 Pacific/Midway -11:00 Pacific/Niue -11:00 P…" at bounding box center [840, 575] width 312 height 35
drag, startPoint x: 821, startPoint y: 372, endPoint x: 625, endPoint y: 389, distance: 196.6
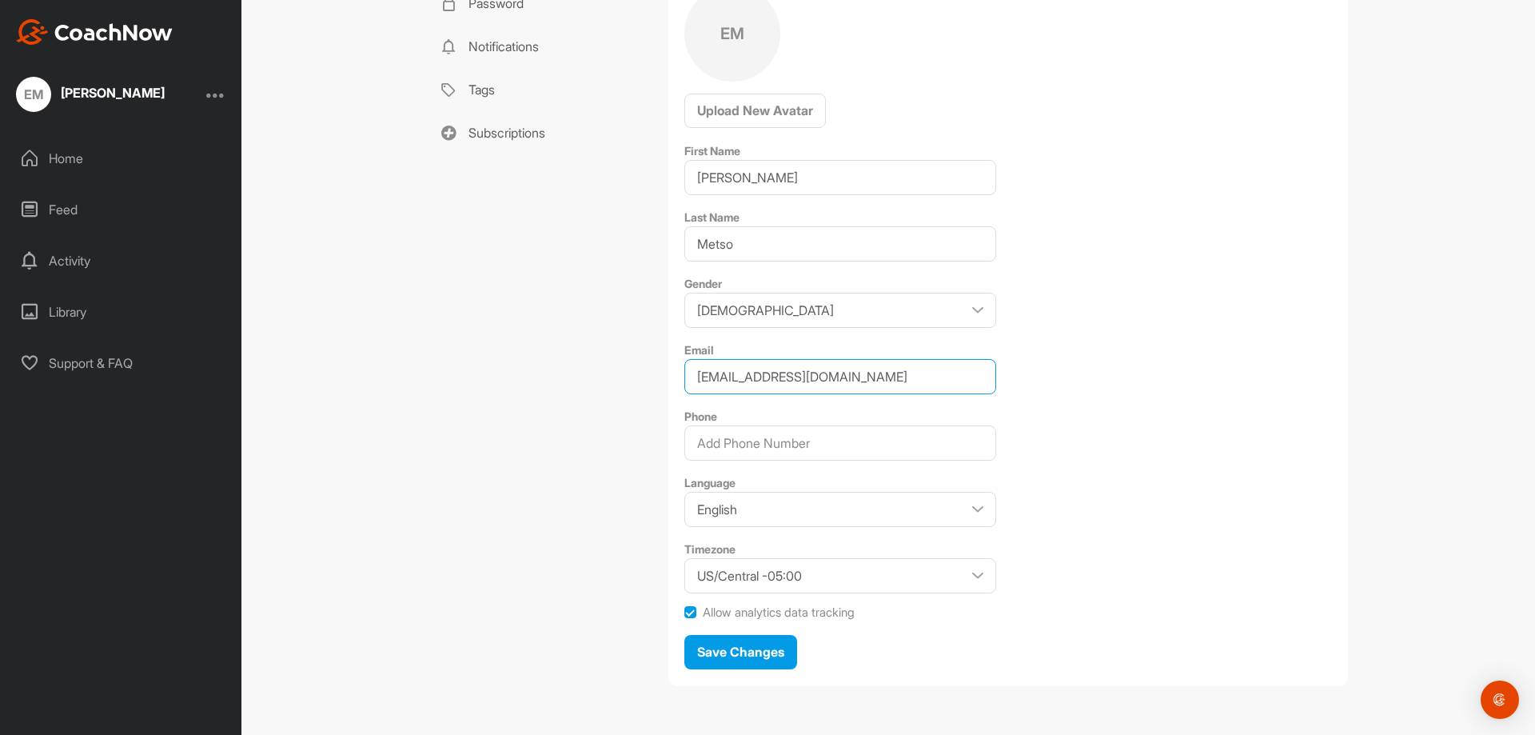
click at [625, 389] on div "Profile Password Notifications Tags Subscriptions Profile EM Upload New Avatar …" at bounding box center [887, 317] width 919 height 759
click at [603, 467] on div "Profile Password Notifications Tags Subscriptions" at bounding box center [540, 317] width 224 height 759
drag, startPoint x: 761, startPoint y: 386, endPoint x: 645, endPoint y: 392, distance: 116.1
click at [645, 392] on div "Profile Password Notifications Tags Subscriptions Profile EM Upload New Avatar …" at bounding box center [887, 317] width 919 height 759
type input "owenmetso555@gmail.com"
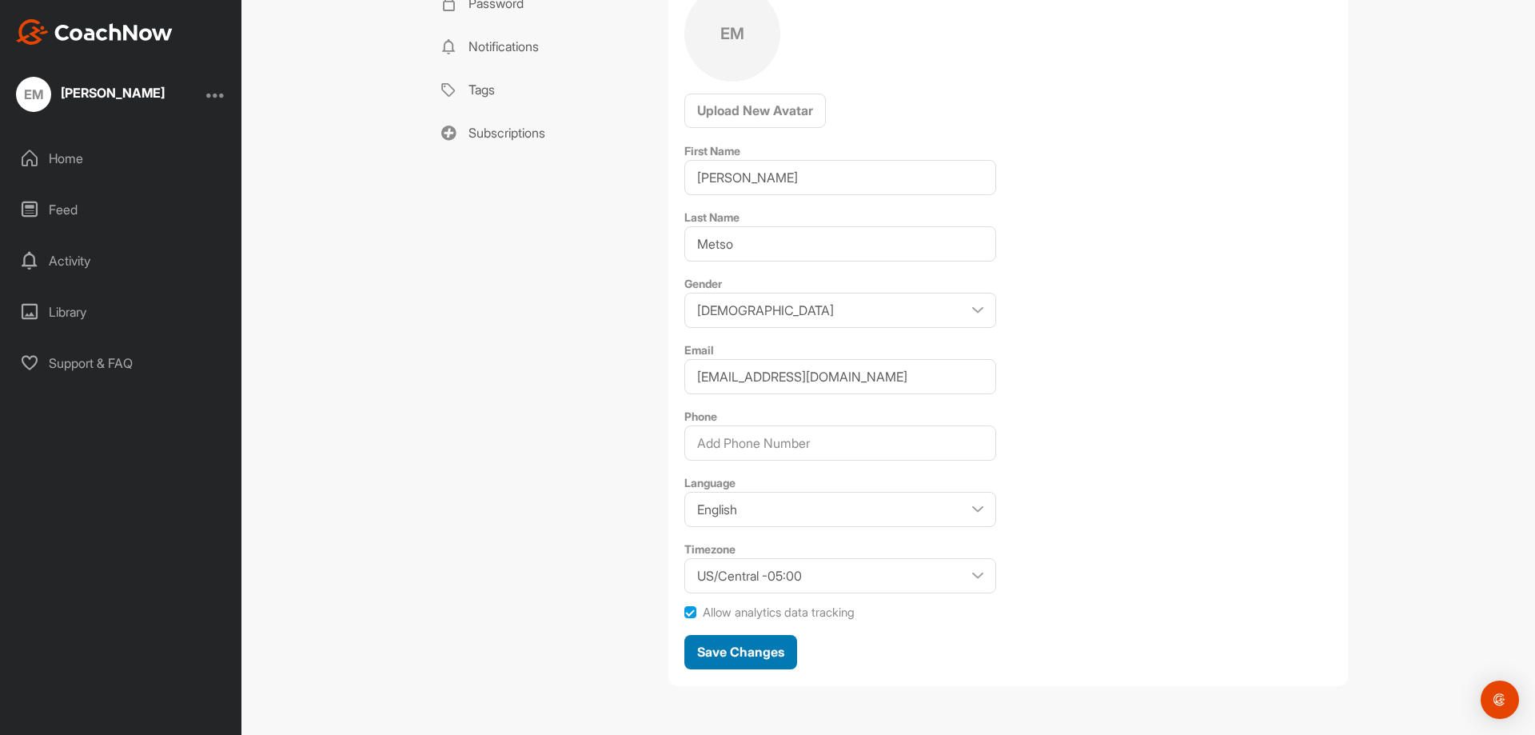
click at [732, 651] on span "Save Changes" at bounding box center [740, 651] width 87 height 16
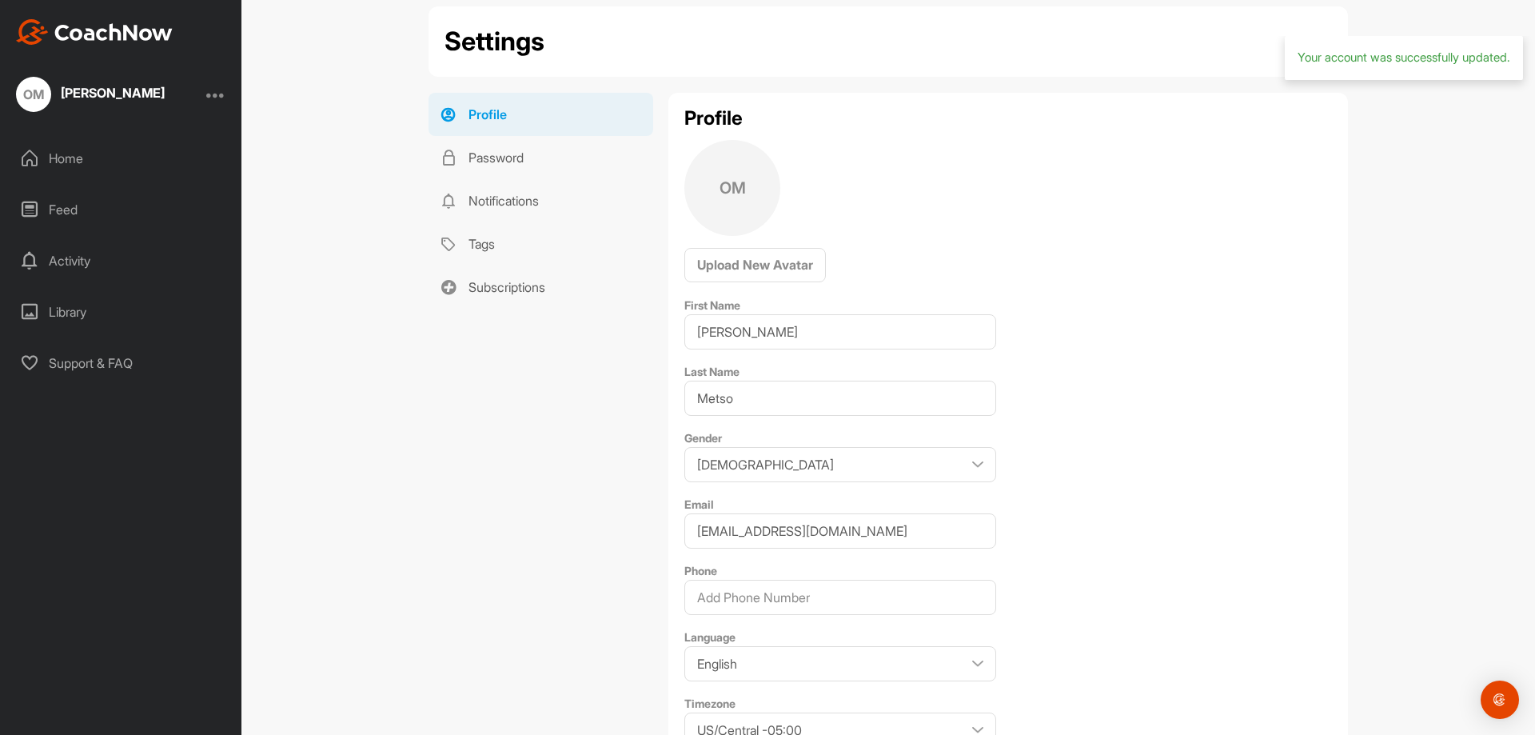
scroll to position [0, 0]
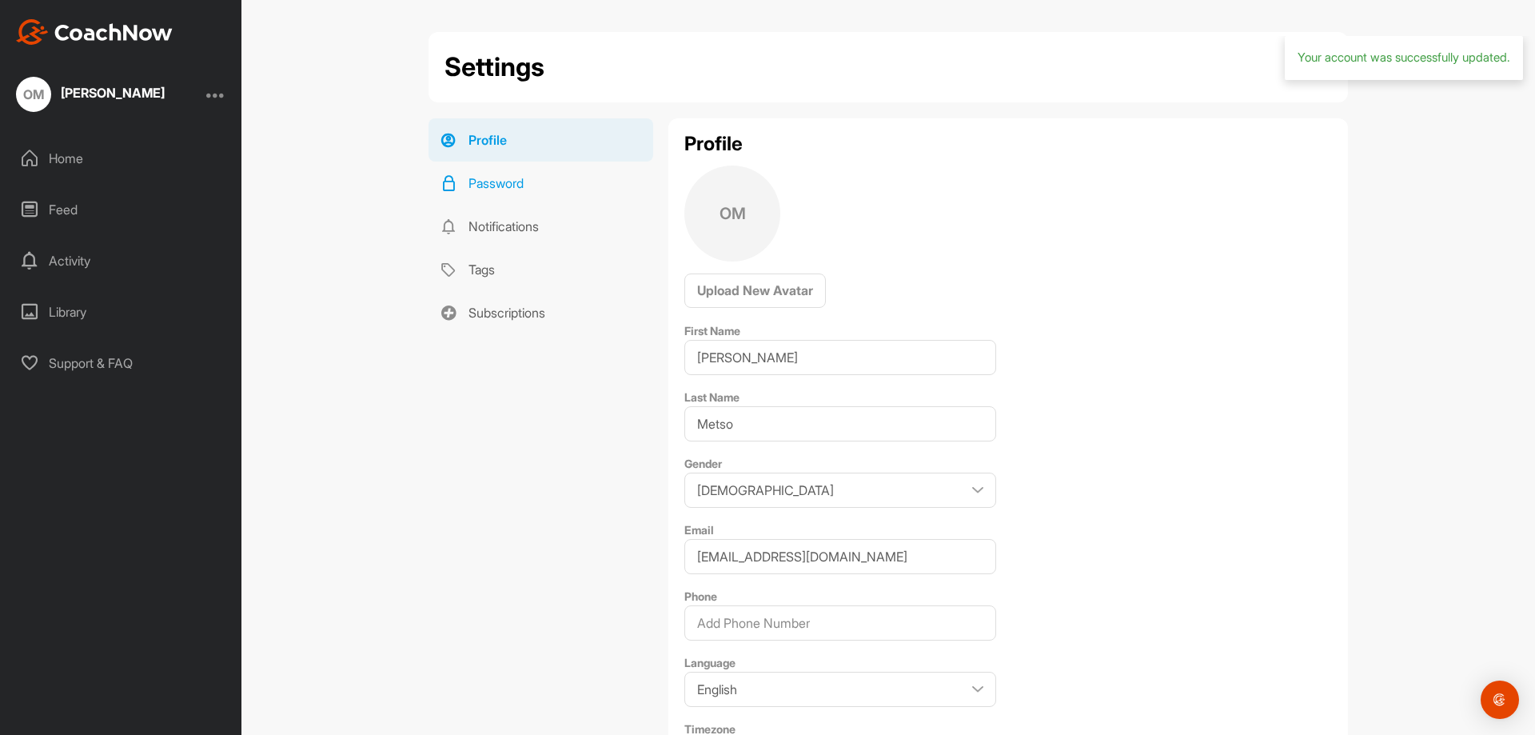
click at [477, 182] on link "Password" at bounding box center [540, 182] width 225 height 43
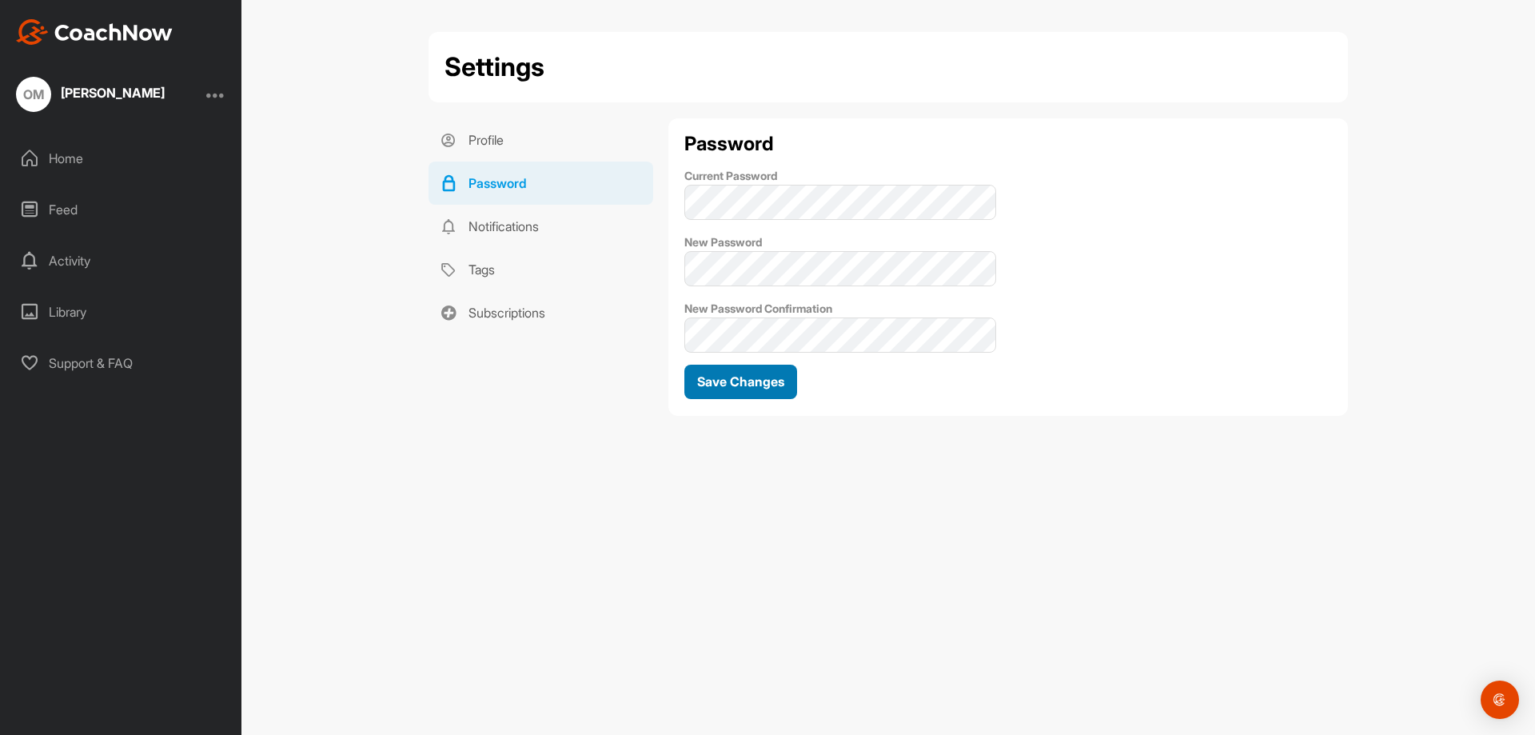
click at [742, 372] on div "Save Changes" at bounding box center [740, 381] width 87 height 19
click at [74, 40] on img at bounding box center [94, 32] width 157 height 26
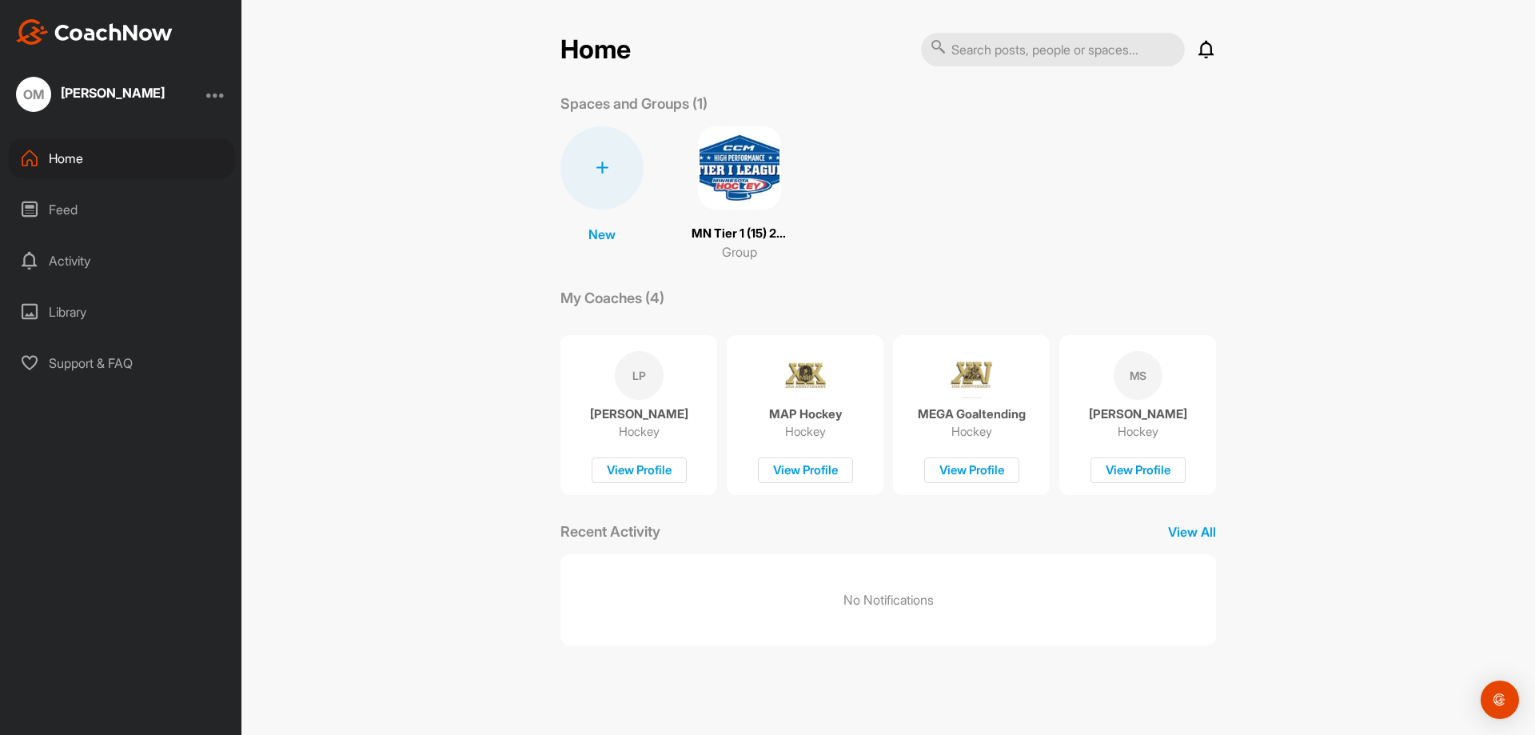
click at [74, 209] on div "Feed" at bounding box center [121, 209] width 225 height 40
click at [643, 472] on div "View Profile" at bounding box center [638, 470] width 95 height 26
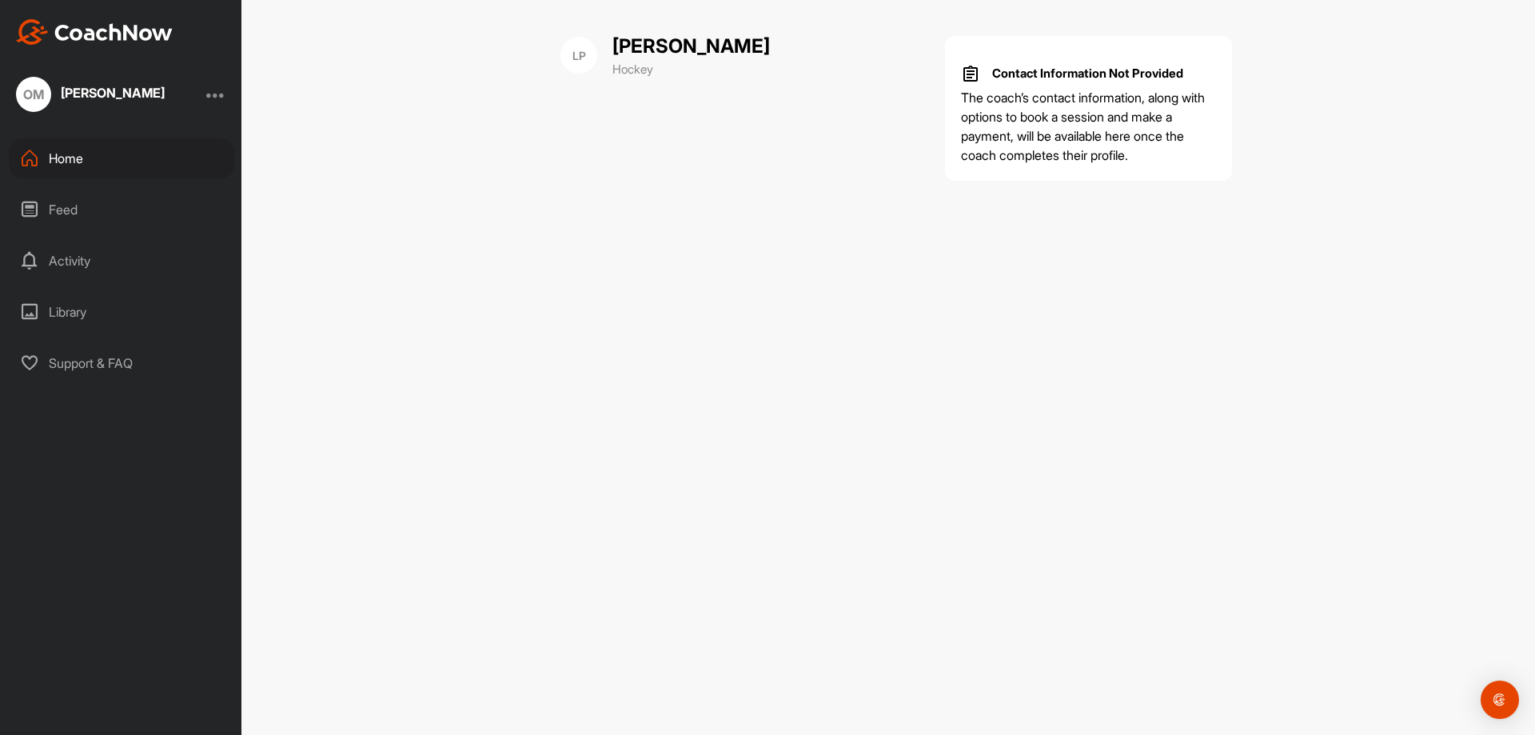
click at [70, 253] on div "Activity" at bounding box center [121, 261] width 225 height 40
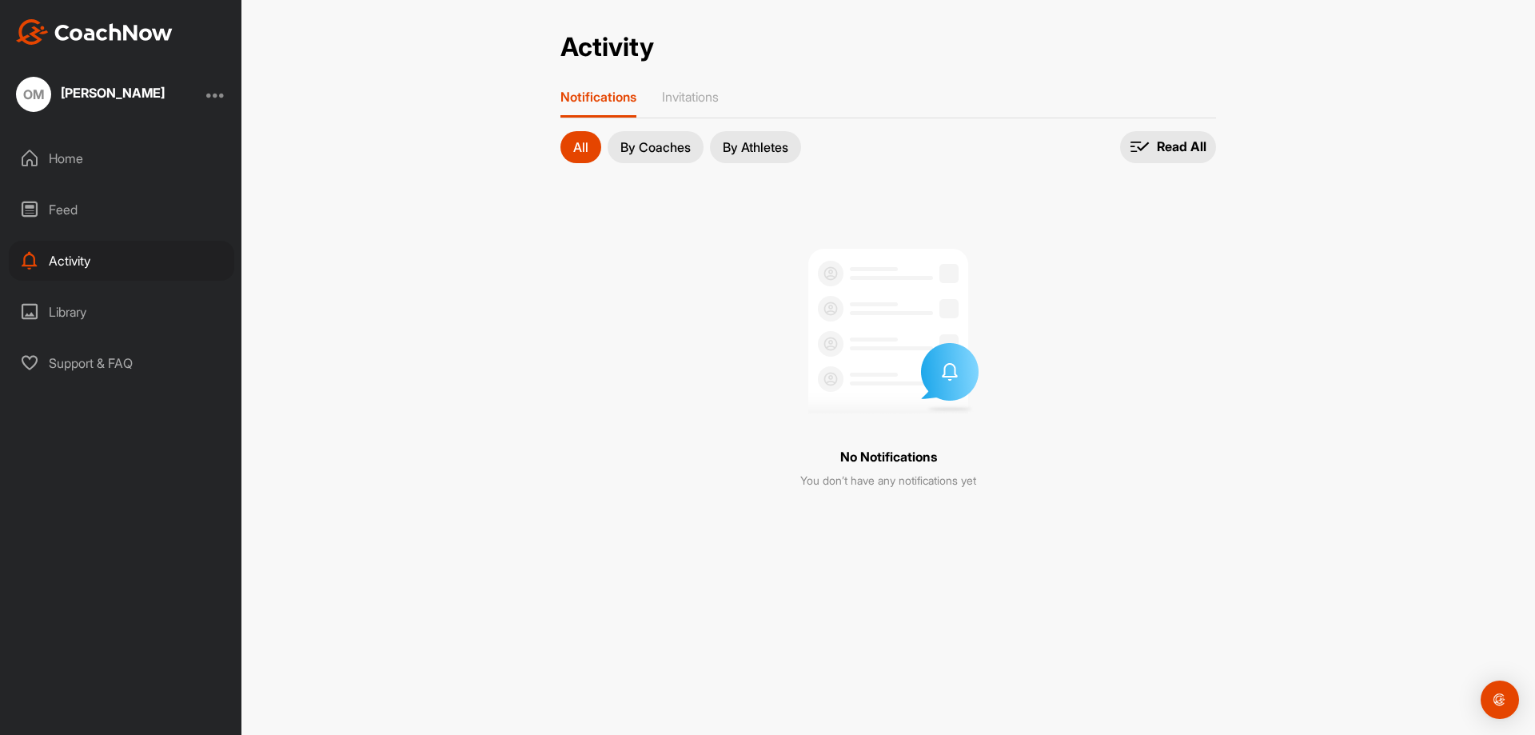
click at [74, 200] on div "Feed" at bounding box center [121, 209] width 225 height 40
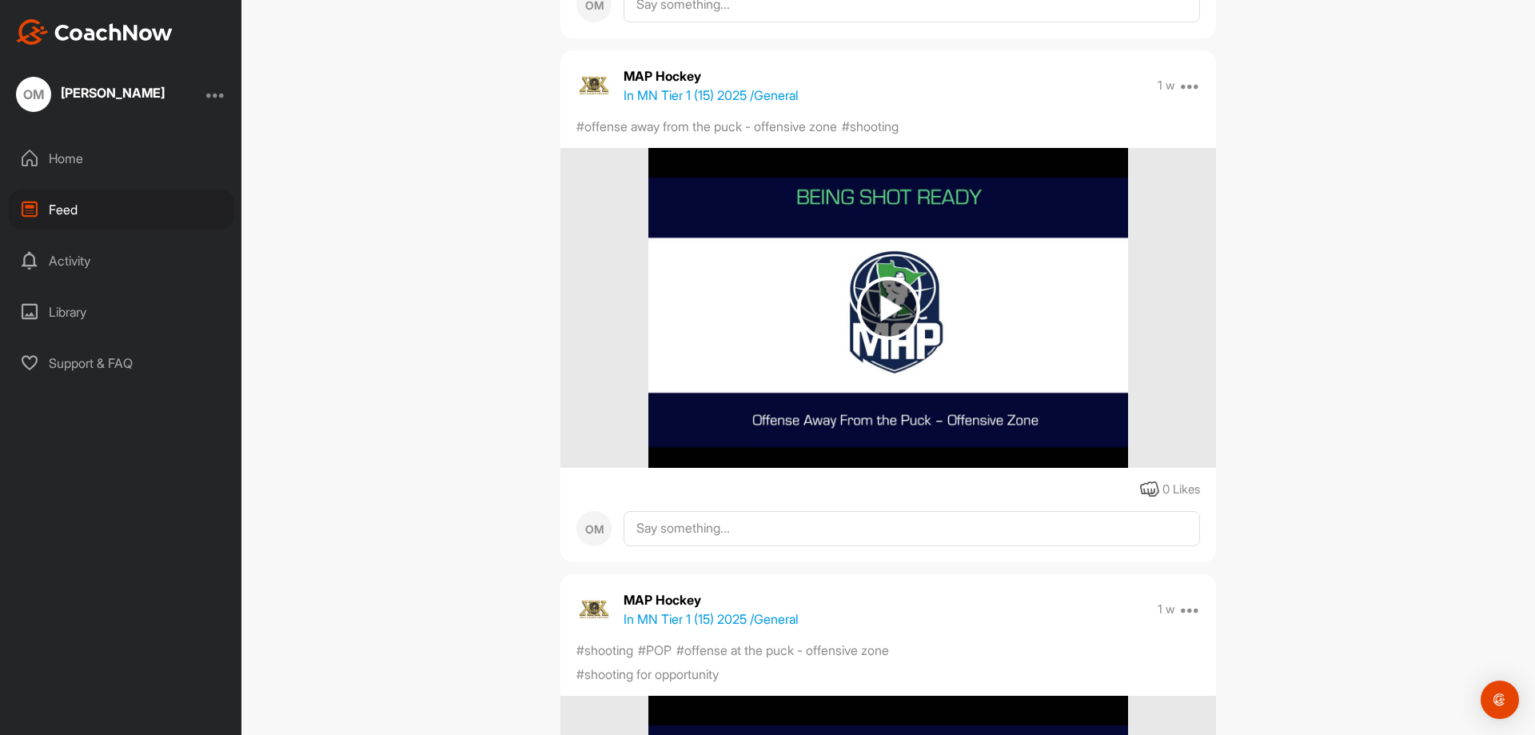
scroll to position [4396, 0]
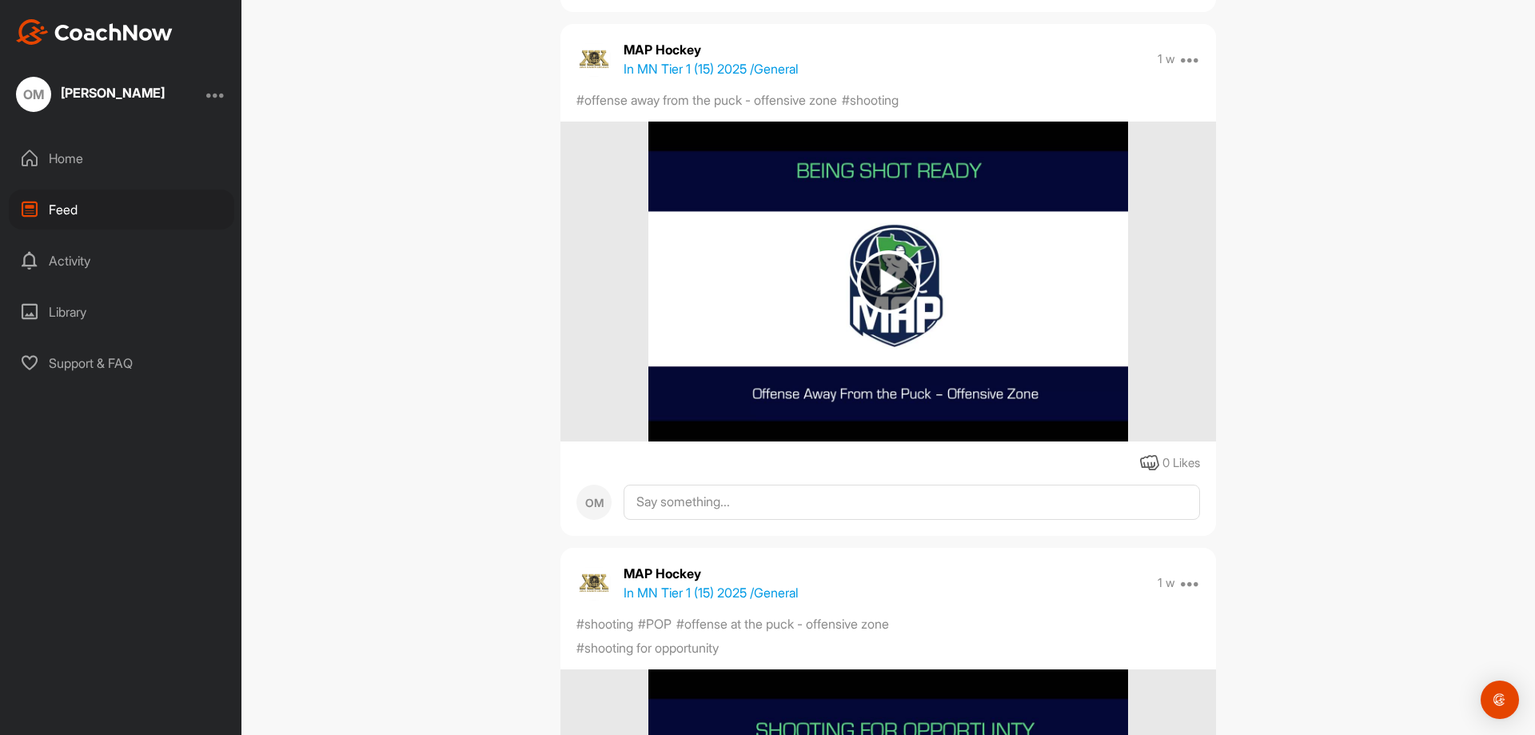
click at [883, 277] on img at bounding box center [888, 281] width 63 height 63
